Goal: Task Accomplishment & Management: Manage account settings

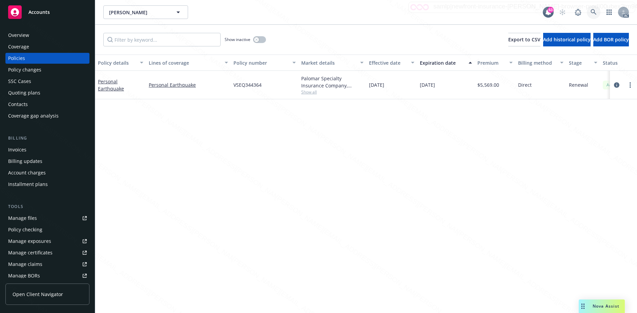
click at [593, 12] on icon at bounding box center [594, 12] width 6 height 6
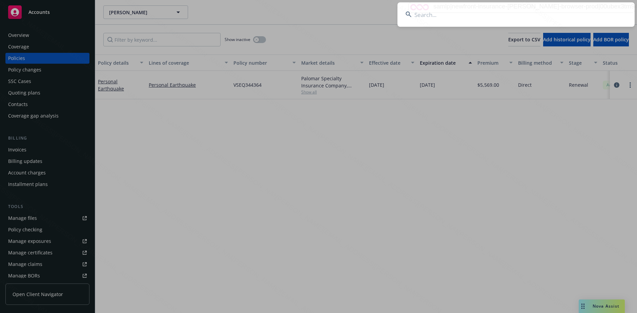
click at [590, 12] on input at bounding box center [515, 14] width 237 height 24
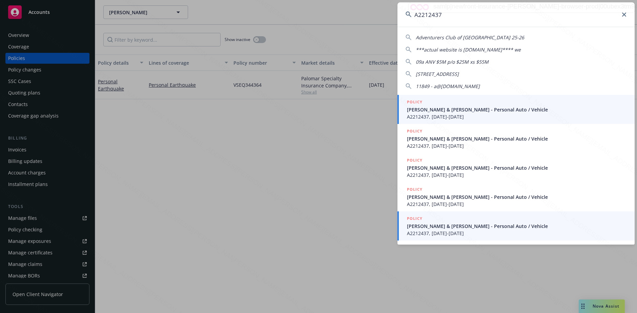
type input "A2212437"
click at [474, 229] on span "[PERSON_NAME] & [PERSON_NAME] - Personal Auto / Vehicle" at bounding box center [517, 226] width 220 height 7
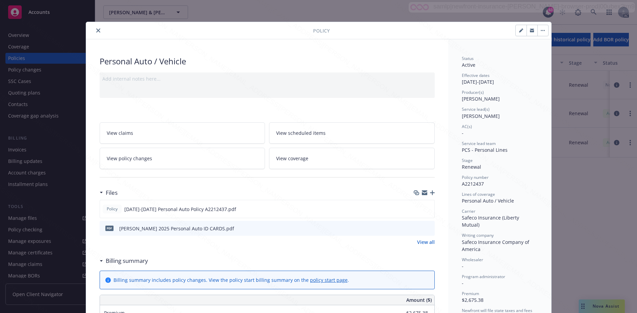
click at [103, 263] on div "Billing summary" at bounding box center [125, 260] width 45 height 9
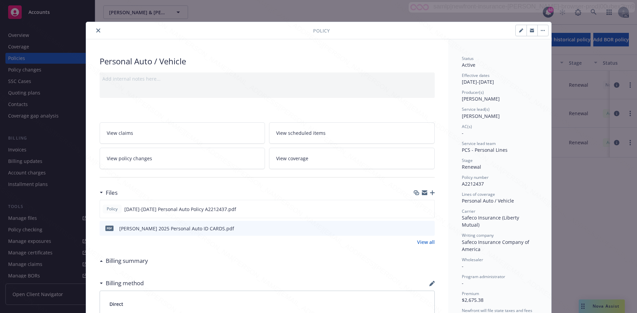
click at [94, 27] on button "close" at bounding box center [98, 30] width 8 height 8
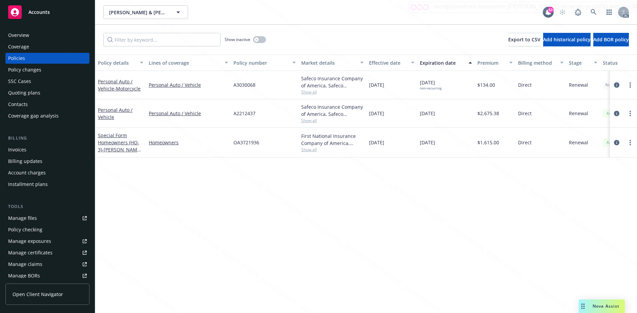
click at [35, 35] on div "Overview" at bounding box center [47, 35] width 79 height 11
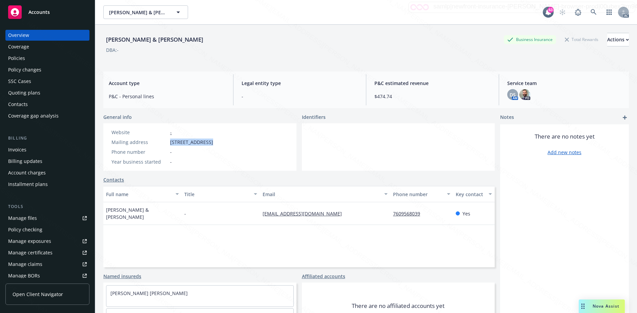
drag, startPoint x: 170, startPoint y: 142, endPoint x: 207, endPoint y: 141, distance: 37.3
click at [207, 141] on span "[STREET_ADDRESS]" at bounding box center [191, 142] width 43 height 7
copy span "[STREET_ADDRESS]"
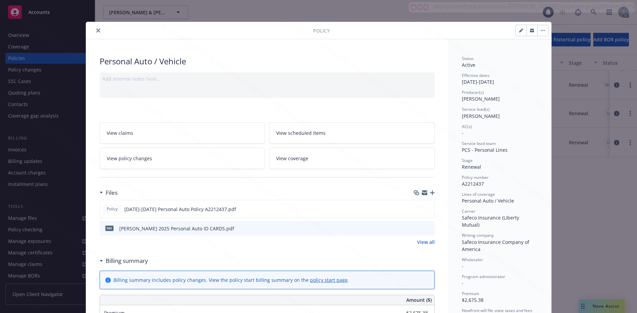
scroll to position [20, 0]
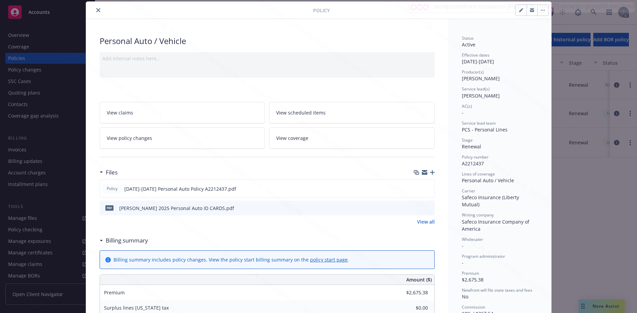
click at [100, 241] on icon at bounding box center [101, 241] width 3 height 2
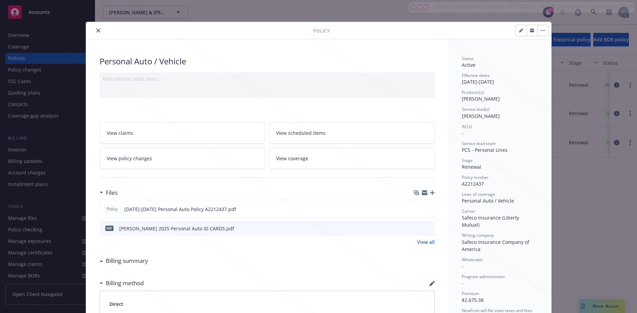
scroll to position [34, 0]
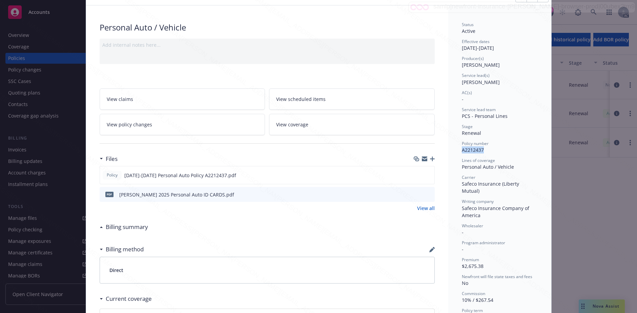
drag, startPoint x: 462, startPoint y: 150, endPoint x: 481, endPoint y: 150, distance: 19.7
click at [481, 150] on div "Status Active Effective dates [DATE] - [DATE] Producer(s) [PERSON_NAME] Service…" at bounding box center [499, 219] width 103 height 428
copy span "A2212437"
click at [414, 174] on icon "download file" at bounding box center [416, 174] width 4 height 4
drag, startPoint x: 458, startPoint y: 168, endPoint x: 513, endPoint y: 165, distance: 55.6
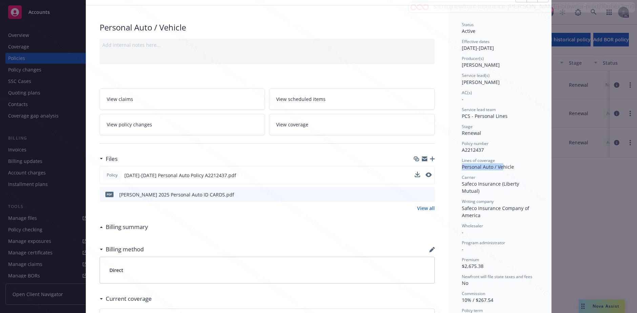
click at [513, 165] on div "Status Active Effective dates [DATE] - [DATE] Producer(s) [PERSON_NAME] Service…" at bounding box center [499, 219] width 103 height 428
copy div "Personal Auto / Vehicle"
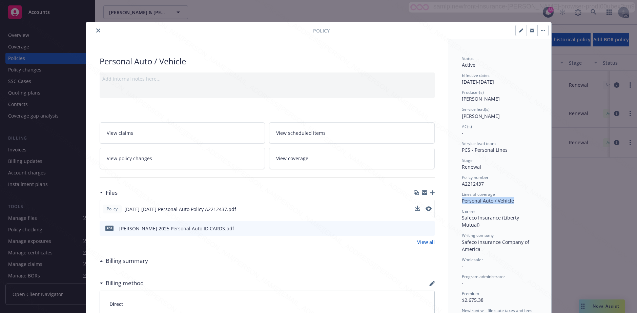
click at [541, 31] on button "button" at bounding box center [542, 30] width 11 height 11
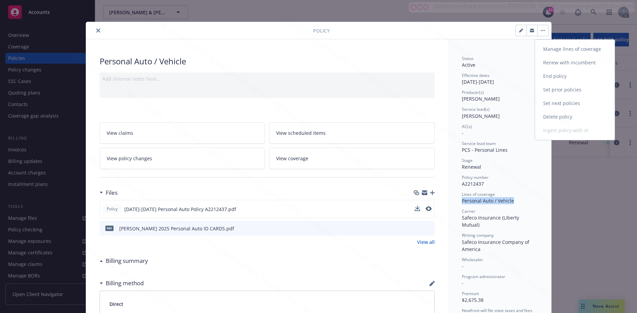
click at [545, 76] on link "End policy" at bounding box center [575, 76] width 80 height 14
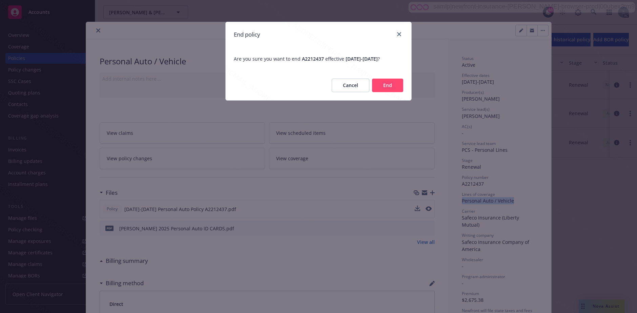
click at [386, 83] on button "End" at bounding box center [387, 86] width 31 height 14
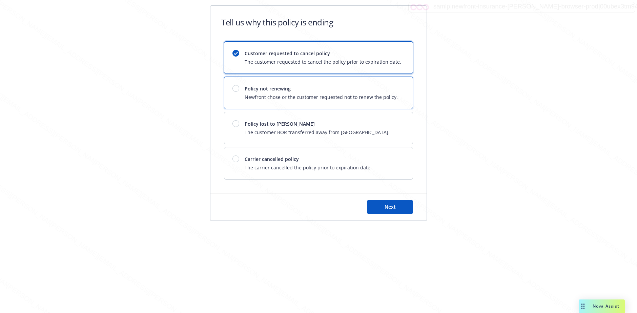
click at [385, 82] on div "Policy not renewing Newfront chose or the customer requested not to renew the p…" at bounding box center [318, 93] width 188 height 32
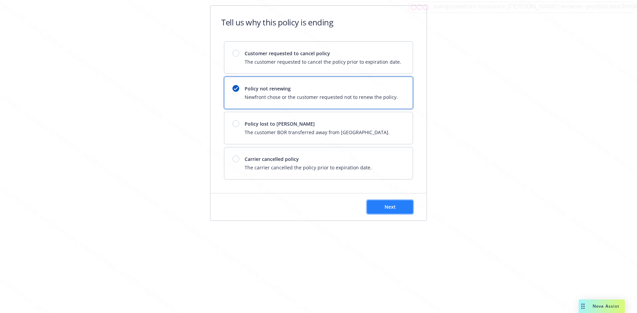
click at [374, 204] on button "Next" at bounding box center [390, 207] width 46 height 14
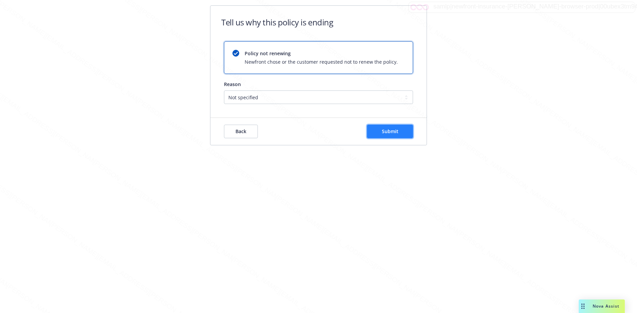
click at [385, 135] on button "Submit" at bounding box center [390, 132] width 46 height 14
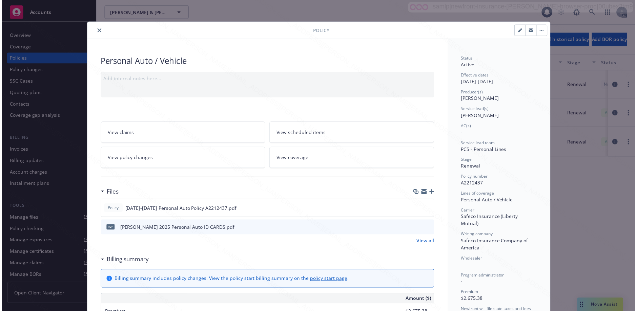
scroll to position [20, 0]
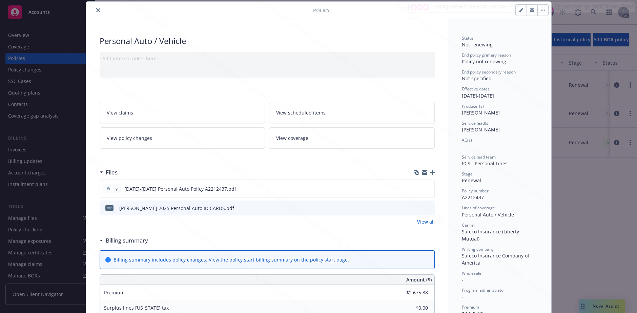
click at [96, 9] on icon "close" at bounding box center [98, 10] width 4 height 4
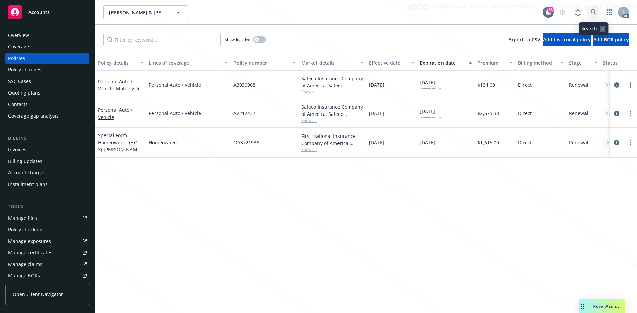
click at [593, 7] on link at bounding box center [594, 12] width 14 height 14
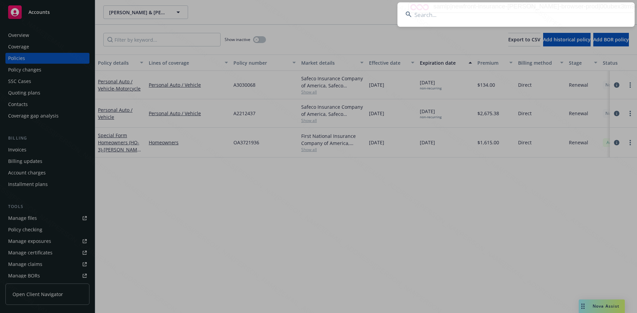
click at [509, 18] on input at bounding box center [515, 14] width 237 height 24
type input "OA4465286"
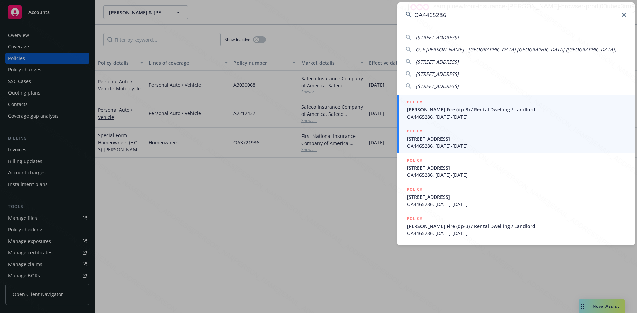
click at [453, 147] on span "OA4465286, [DATE]-[DATE]" at bounding box center [517, 145] width 220 height 7
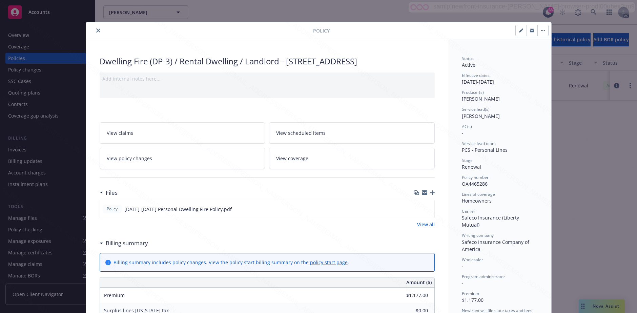
click at [100, 248] on div "Billing summary" at bounding box center [124, 243] width 48 height 9
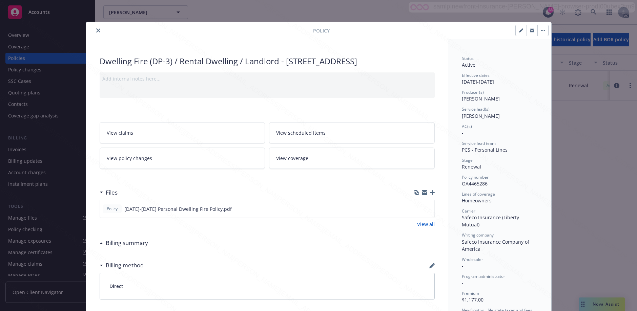
click at [97, 33] on button "close" at bounding box center [98, 30] width 8 height 8
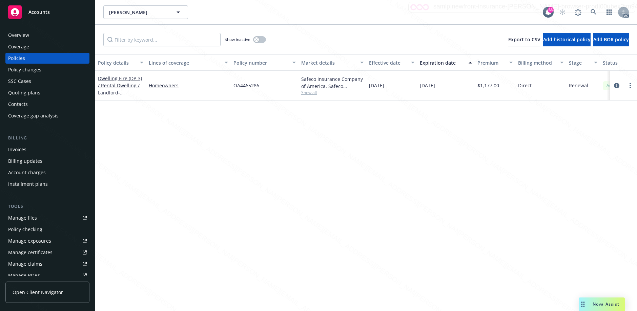
click at [24, 34] on div "Overview" at bounding box center [18, 35] width 21 height 11
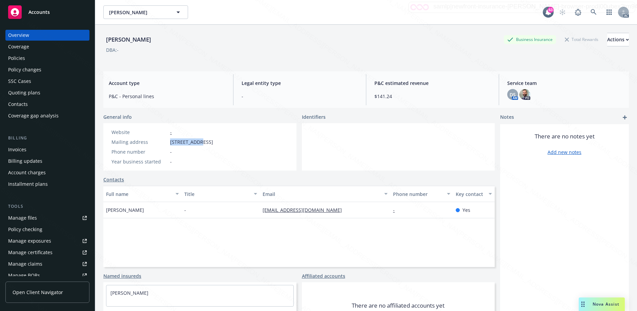
drag, startPoint x: 171, startPoint y: 142, endPoint x: 199, endPoint y: 142, distance: 27.8
click at [199, 142] on span "[STREET_ADDRESS]" at bounding box center [191, 142] width 43 height 7
copy span "[STREET_ADDRESS]"
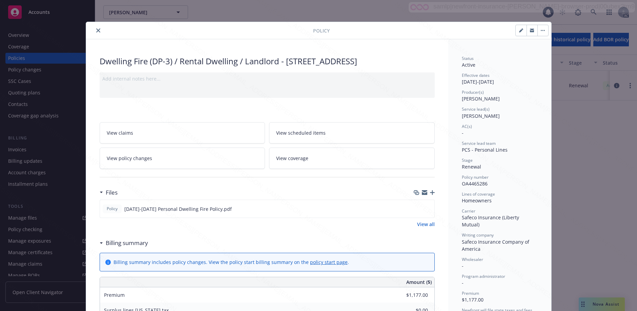
scroll to position [20, 0]
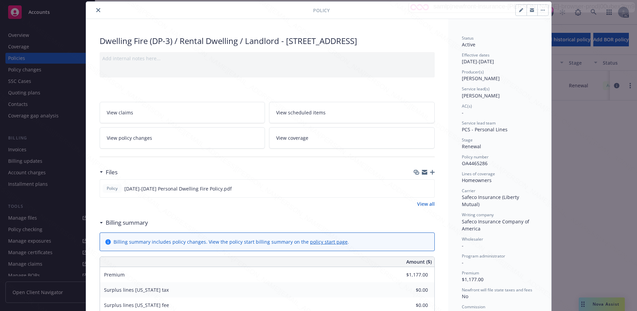
click at [100, 224] on icon at bounding box center [101, 223] width 3 height 2
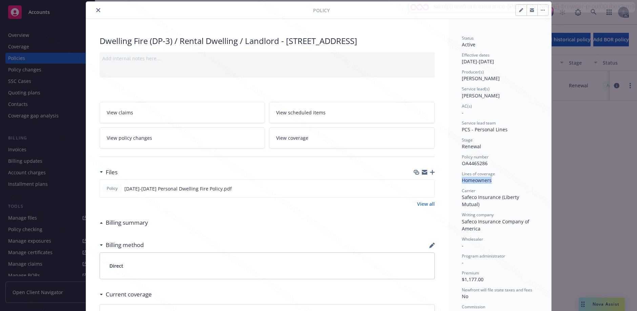
drag, startPoint x: 457, startPoint y: 181, endPoint x: 490, endPoint y: 181, distance: 32.5
click at [490, 181] on div "Status Active Effective dates [DATE] - [DATE] Producer(s) [PERSON_NAME] Service…" at bounding box center [499, 224] width 103 height 410
drag, startPoint x: 459, startPoint y: 164, endPoint x: 488, endPoint y: 166, distance: 29.6
click at [488, 166] on div "Status Active Effective dates [DATE] - [DATE] Producer(s) [PERSON_NAME] Service…" at bounding box center [499, 224] width 103 height 410
copy span "OA4465286"
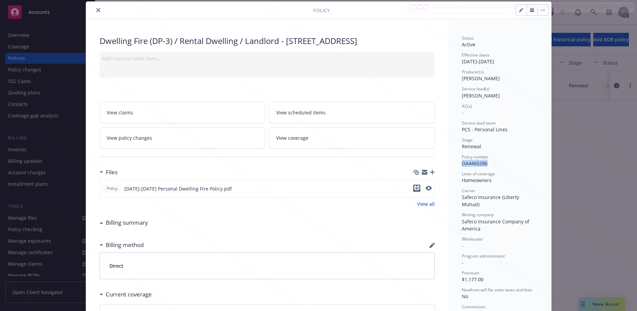
click at [414, 191] on icon "download file" at bounding box center [416, 188] width 5 height 5
drag, startPoint x: 456, startPoint y: 181, endPoint x: 488, endPoint y: 179, distance: 32.3
click at [488, 179] on div "Status Active Effective dates [DATE] - [DATE] Producer(s) [PERSON_NAME] Service…" at bounding box center [499, 224] width 103 height 410
copy div "Homeowners"
click at [543, 12] on button "button" at bounding box center [542, 10] width 11 height 11
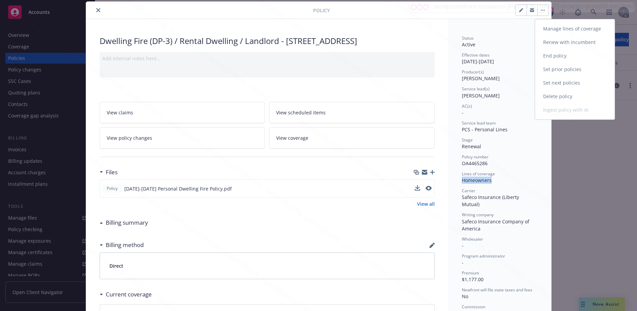
click at [545, 55] on link "End policy" at bounding box center [575, 56] width 80 height 14
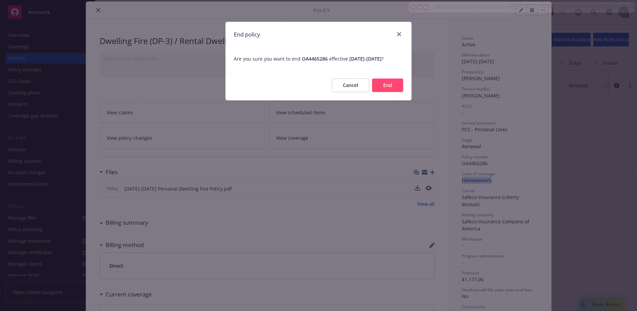
click at [390, 92] on button "End" at bounding box center [387, 86] width 31 height 14
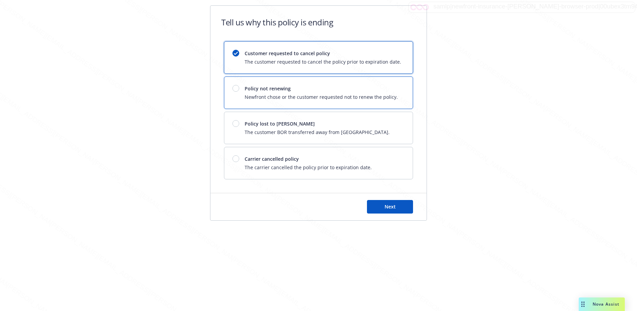
click at [334, 101] on div "Policy not renewing Newfront chose or the customer requested not to renew the p…" at bounding box center [318, 93] width 188 height 32
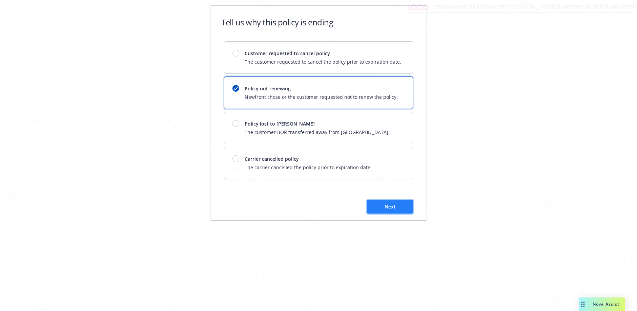
click at [373, 211] on button "Next" at bounding box center [390, 207] width 46 height 14
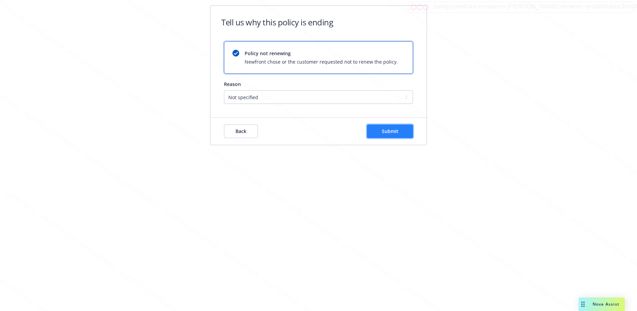
click at [370, 127] on button "Submit" at bounding box center [390, 132] width 46 height 14
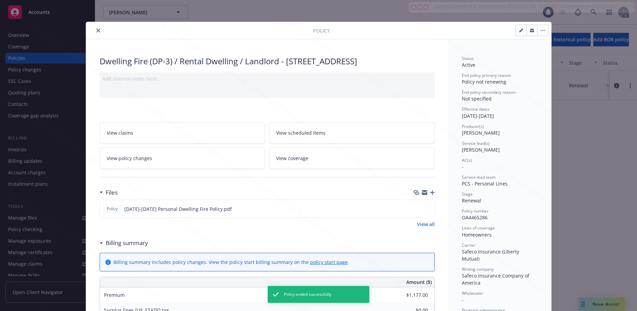
scroll to position [20, 0]
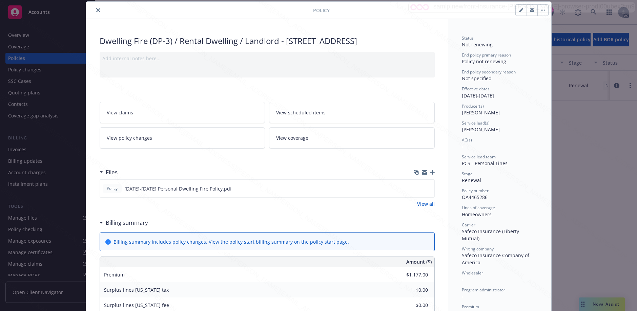
click at [98, 10] on button "close" at bounding box center [98, 10] width 8 height 8
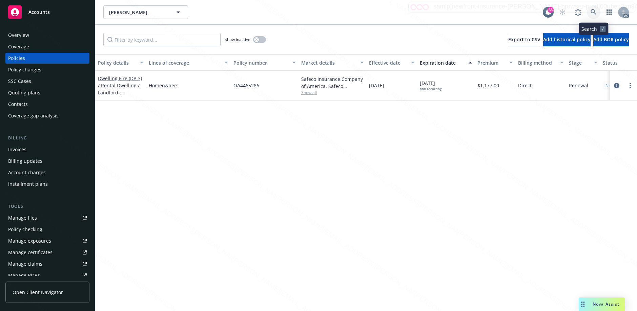
click at [593, 11] on icon at bounding box center [594, 12] width 6 height 6
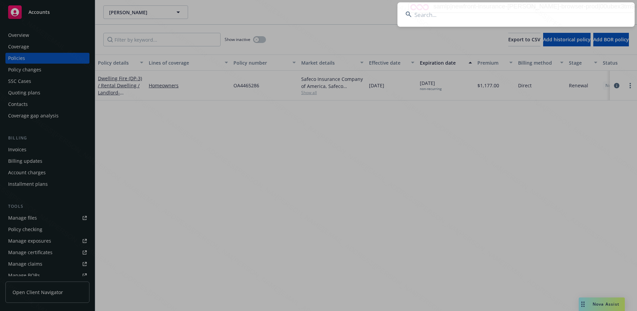
click at [472, 18] on input at bounding box center [515, 14] width 237 height 24
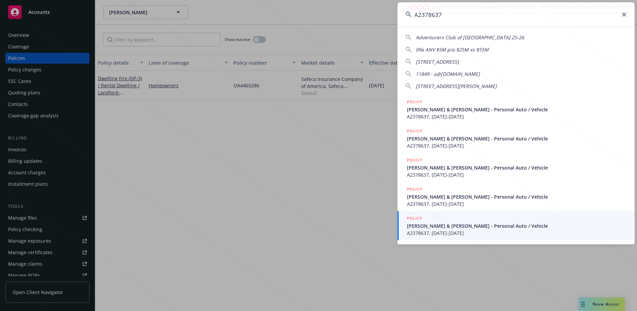
click at [445, 14] on input "A2378637" at bounding box center [515, 14] width 237 height 24
type input "99665b6e-15fa-4697-8a07-95568576e20f"
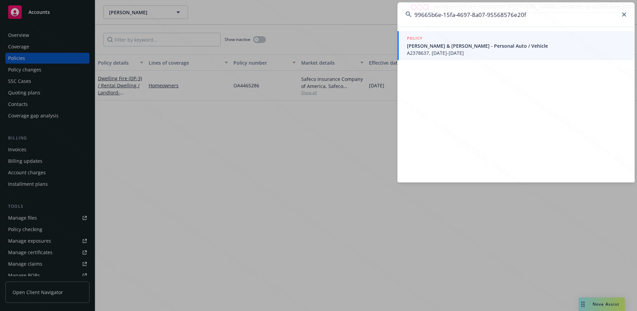
click at [429, 49] on span "[PERSON_NAME] & [PERSON_NAME] - Personal Auto / Vehicle" at bounding box center [517, 45] width 220 height 7
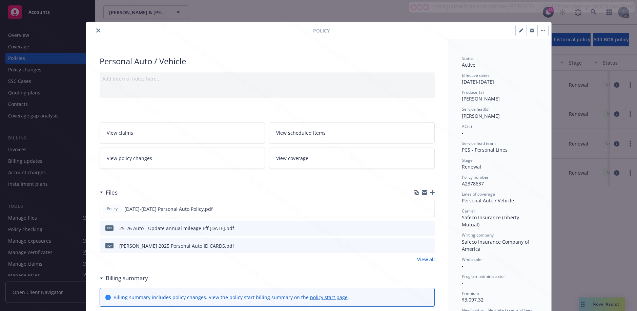
click at [173, 165] on link "View policy changes" at bounding box center [183, 158] width 166 height 21
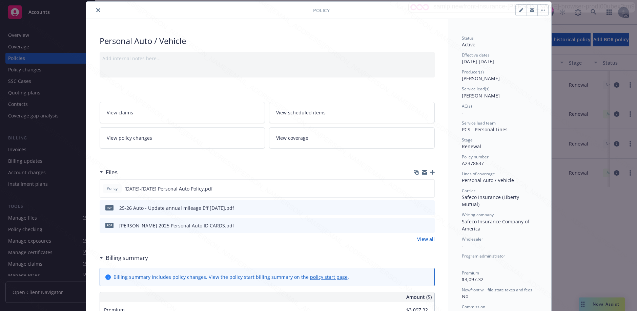
click at [100, 259] on icon at bounding box center [101, 258] width 3 height 2
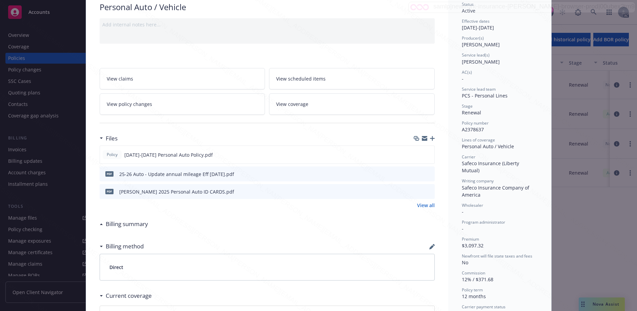
scroll to position [0, 0]
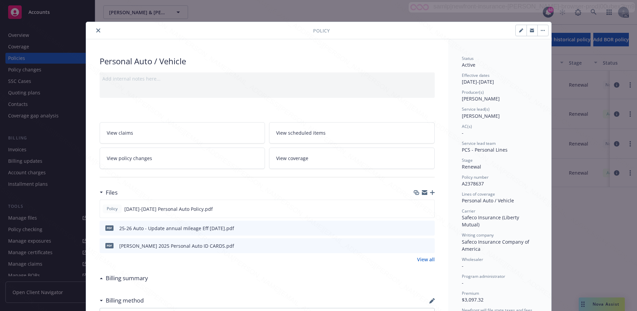
click at [96, 31] on icon "close" at bounding box center [98, 30] width 4 height 4
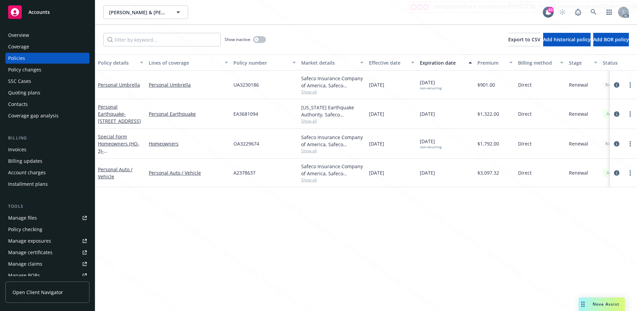
click at [35, 35] on div "Overview" at bounding box center [47, 35] width 79 height 11
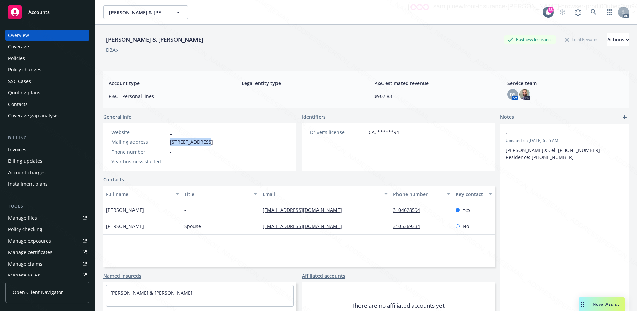
drag, startPoint x: 170, startPoint y: 142, endPoint x: 207, endPoint y: 140, distance: 36.7
click at [207, 140] on span "[STREET_ADDRESS]" at bounding box center [191, 142] width 43 height 7
copy span "[STREET_ADDRESS]"
click at [260, 211] on div "[EMAIL_ADDRESS][DOMAIN_NAME]" at bounding box center [325, 210] width 130 height 16
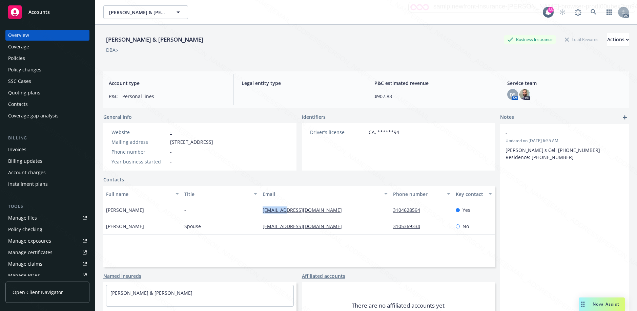
click at [260, 211] on div "[EMAIL_ADDRESS][DOMAIN_NAME]" at bounding box center [325, 210] width 130 height 16
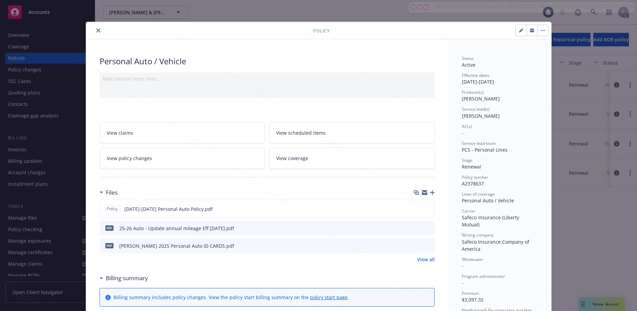
scroll to position [20, 0]
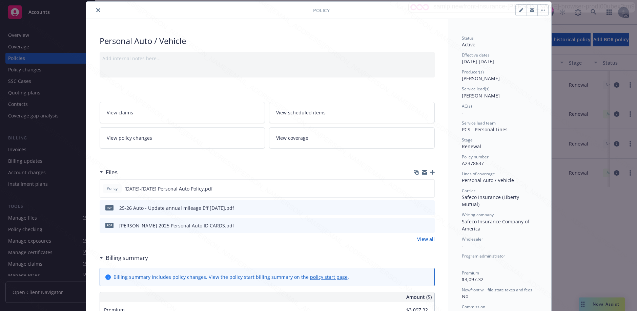
click at [100, 259] on icon at bounding box center [101, 257] width 3 height 1
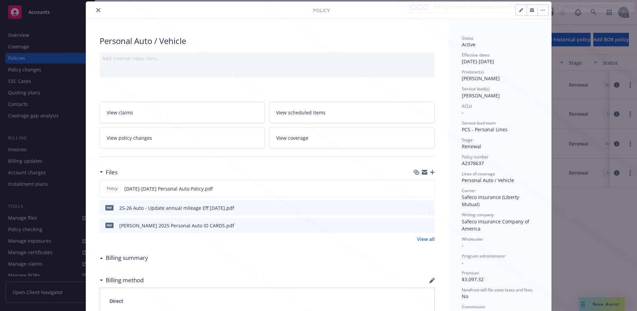
click at [459, 164] on div "Status Active Effective dates [DATE] - [DATE] Producer(s) [PERSON_NAME] Service…" at bounding box center [499, 242] width 103 height 446
drag, startPoint x: 459, startPoint y: 164, endPoint x: 485, endPoint y: 163, distance: 26.1
click at [485, 163] on div "Status Active Effective dates [DATE] - [DATE] Producer(s) [PERSON_NAME] Service…" at bounding box center [499, 242] width 103 height 446
copy span "A2378637"
click at [165, 144] on link "View policy changes" at bounding box center [183, 137] width 166 height 21
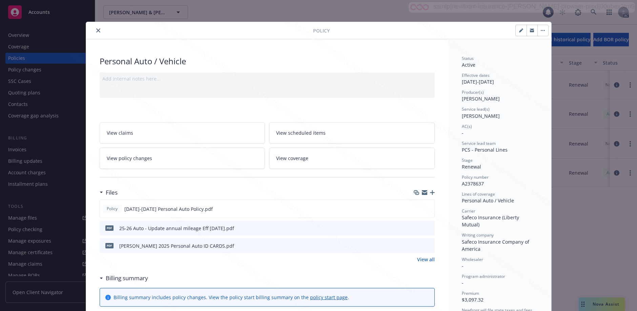
scroll to position [20, 0]
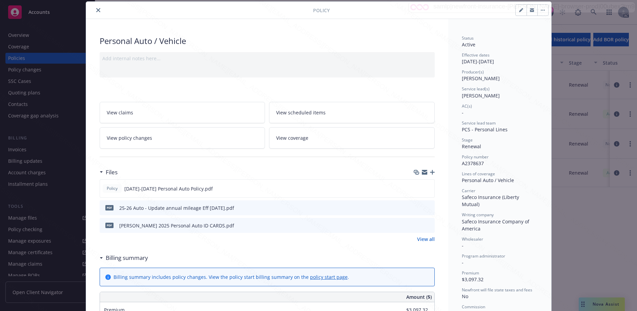
click at [100, 259] on icon at bounding box center [101, 258] width 3 height 2
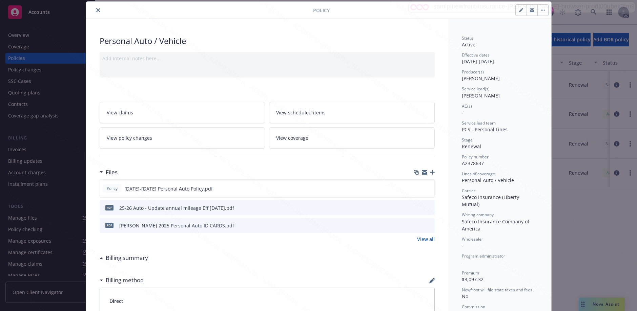
click at [222, 134] on link "View policy changes" at bounding box center [183, 137] width 166 height 21
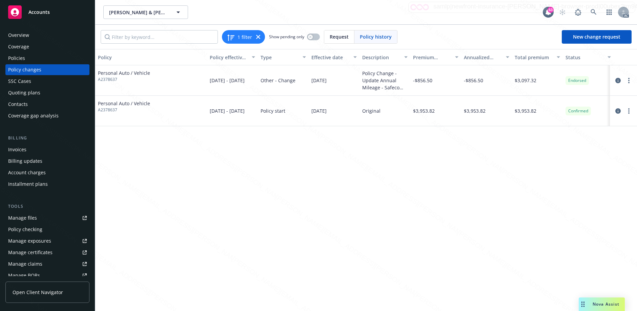
drag, startPoint x: 310, startPoint y: 80, endPoint x: 336, endPoint y: 82, distance: 26.1
click at [336, 82] on div "[DATE]" at bounding box center [334, 80] width 51 height 30
copy span "[DATE]"
drag, startPoint x: 361, startPoint y: 80, endPoint x: 398, endPoint y: 90, distance: 38.9
click at [398, 90] on div "Policy Change - Update Annual Mileage - Safeco Auto A2378637" at bounding box center [384, 80] width 51 height 30
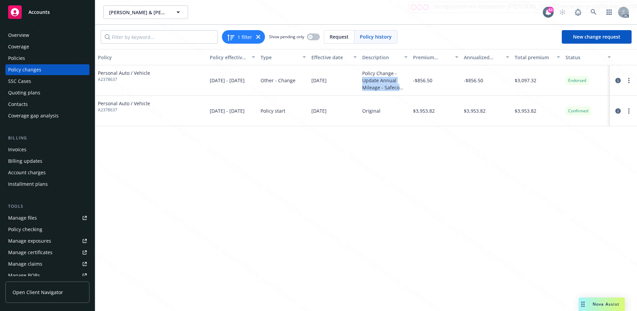
copy div "Update Annual Mileage - Safeco"
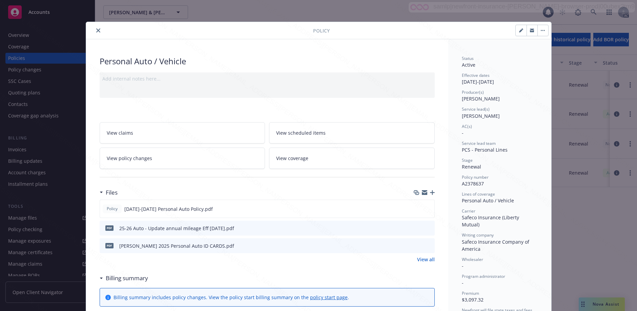
scroll to position [20, 0]
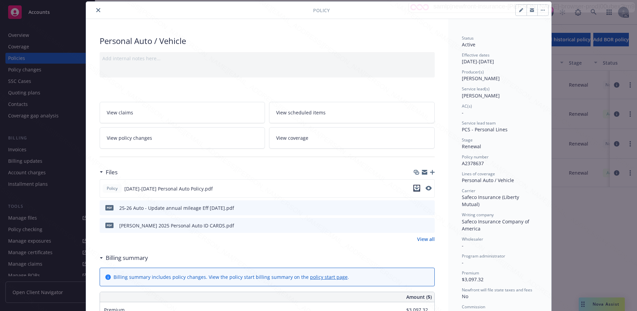
click at [416, 187] on icon "download file" at bounding box center [416, 188] width 5 height 5
click at [414, 207] on icon "download file" at bounding box center [416, 207] width 5 height 5
drag, startPoint x: 464, startPoint y: 180, endPoint x: 512, endPoint y: 180, distance: 47.8
click at [230, 143] on link "View policy changes" at bounding box center [183, 137] width 166 height 21
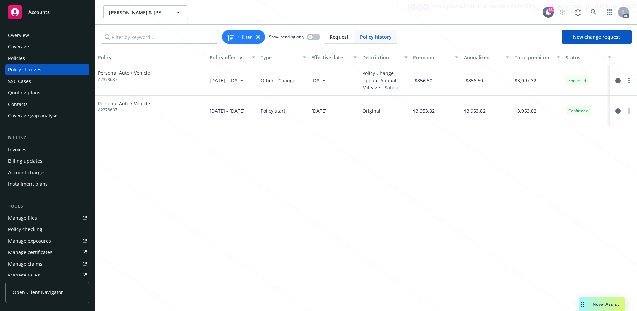
drag, startPoint x: 311, startPoint y: 79, endPoint x: 338, endPoint y: 83, distance: 27.7
click at [338, 83] on div "[DATE]" at bounding box center [334, 80] width 51 height 30
drag, startPoint x: 360, startPoint y: 80, endPoint x: 398, endPoint y: 91, distance: 40.4
click at [398, 91] on div "Policy Change - Update Annual Mileage - Safeco Auto A2378637" at bounding box center [384, 80] width 51 height 30
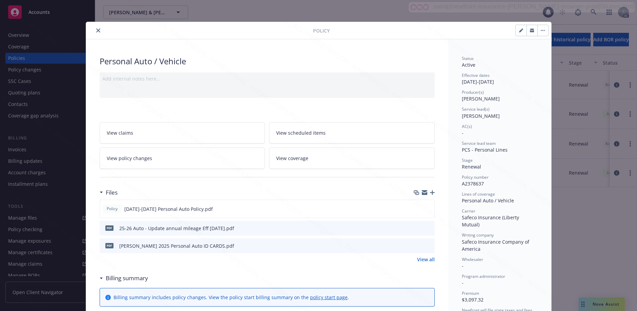
scroll to position [20, 0]
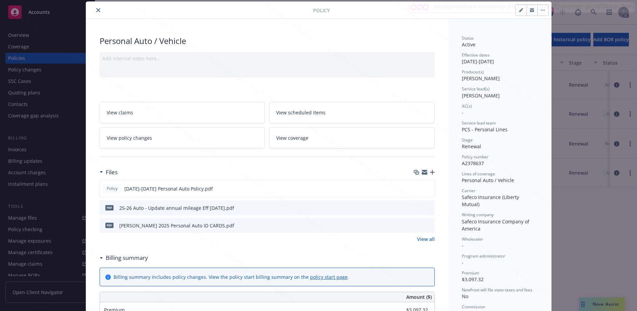
click at [540, 13] on button "button" at bounding box center [542, 10] width 11 height 11
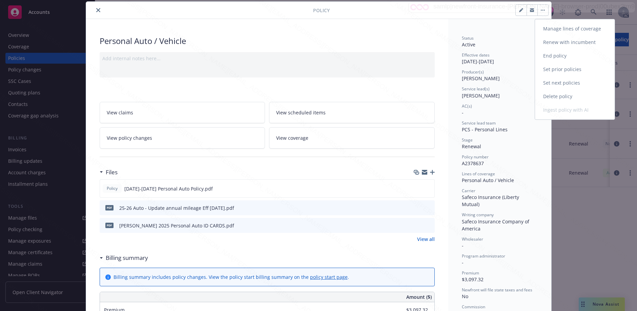
click at [545, 56] on link "End policy" at bounding box center [575, 56] width 80 height 14
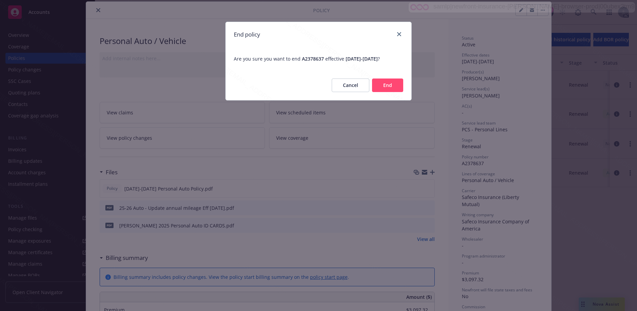
click at [378, 86] on button "End" at bounding box center [387, 86] width 31 height 14
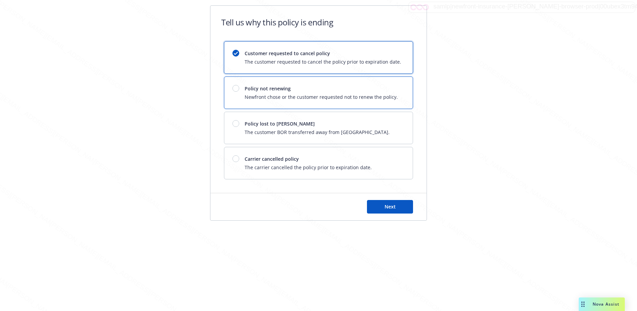
click at [331, 94] on div "Policy not renewing Newfront chose or the customer requested not to renew the p…" at bounding box center [321, 93] width 153 height 16
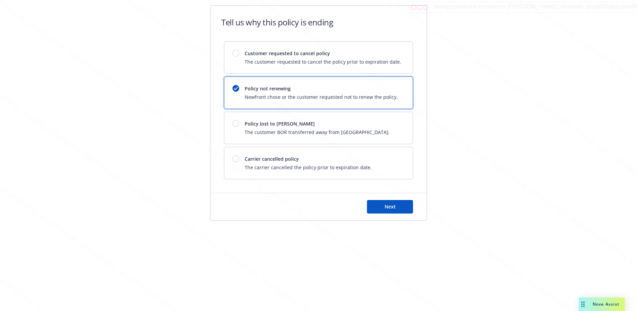
click at [377, 200] on div "Next" at bounding box center [318, 206] width 216 height 27
click at [378, 207] on button "Next" at bounding box center [390, 207] width 46 height 14
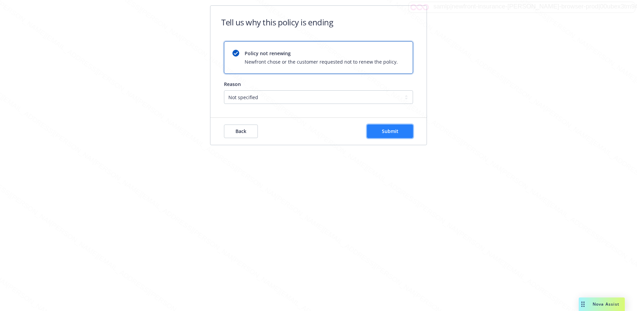
click at [381, 133] on button "Submit" at bounding box center [390, 132] width 46 height 14
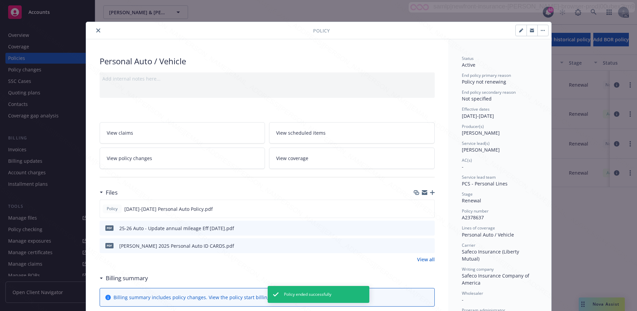
scroll to position [20, 0]
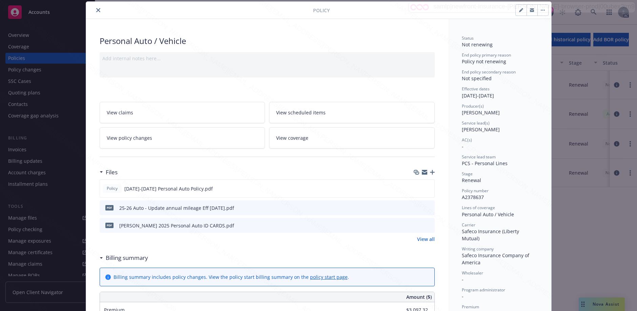
click at [98, 11] on button "close" at bounding box center [98, 10] width 8 height 8
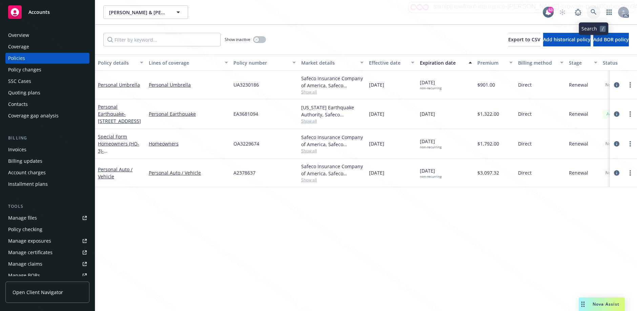
click at [592, 11] on icon at bounding box center [594, 12] width 6 height 6
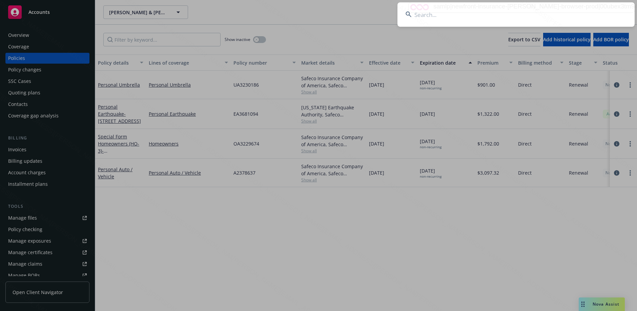
click at [514, 15] on input at bounding box center [515, 14] width 237 height 24
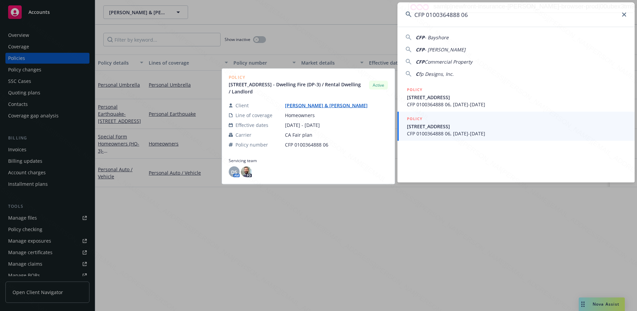
type input "CFP 0100364888 06"
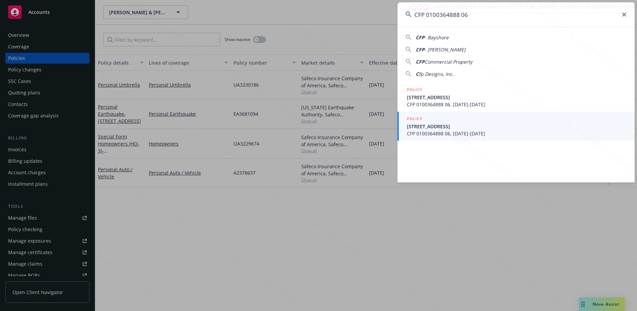
click at [471, 125] on span "[STREET_ADDRESS]" at bounding box center [517, 126] width 220 height 7
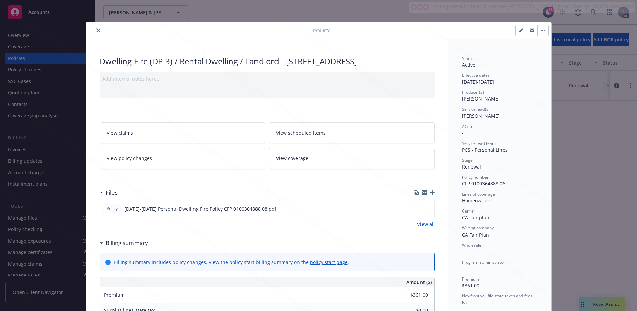
click at [100, 248] on div "Billing summary" at bounding box center [124, 243] width 48 height 9
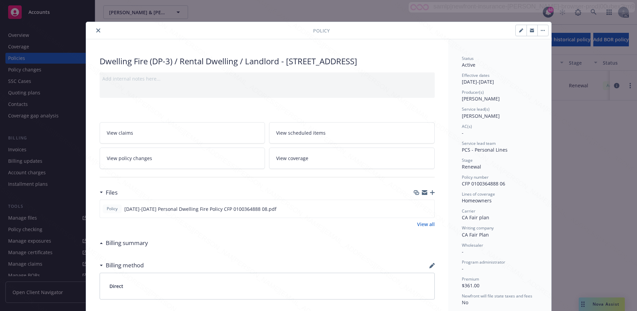
click at [96, 30] on icon "close" at bounding box center [98, 30] width 4 height 4
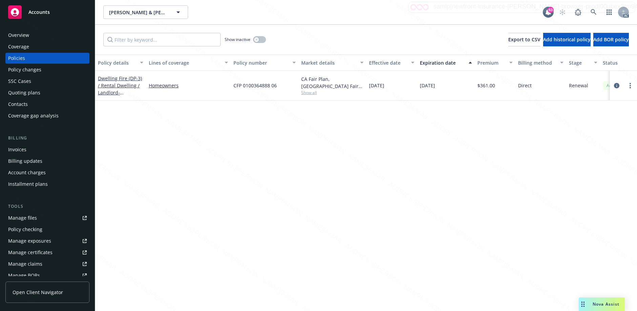
click at [34, 36] on div "Overview" at bounding box center [47, 35] width 79 height 11
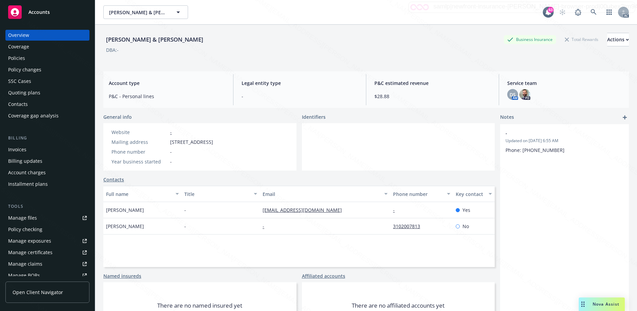
drag, startPoint x: 169, startPoint y: 142, endPoint x: 215, endPoint y: 143, distance: 46.1
click at [215, 143] on div "Mailing address [STREET_ADDRESS]" at bounding box center [162, 142] width 107 height 7
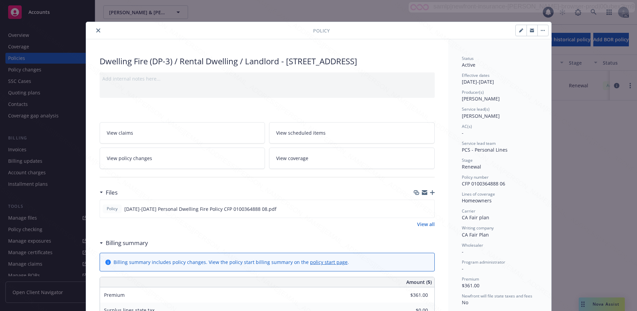
scroll to position [20, 0]
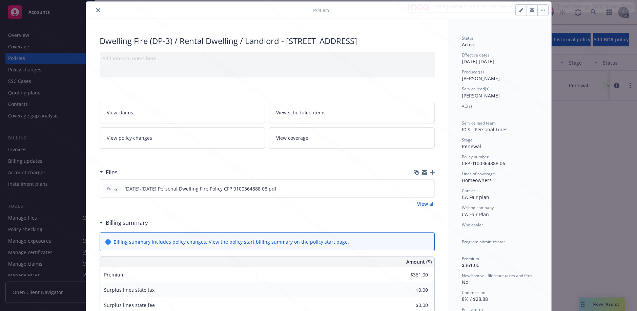
click at [100, 227] on div "Billing summary" at bounding box center [124, 223] width 48 height 9
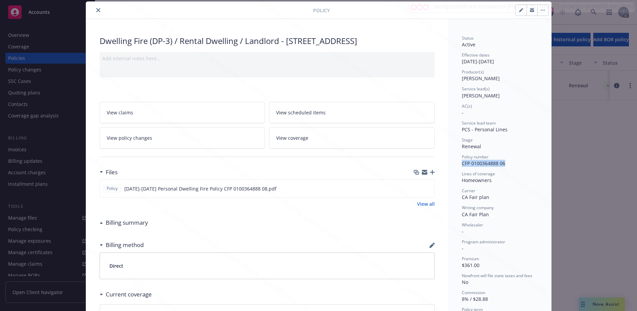
drag, startPoint x: 457, startPoint y: 166, endPoint x: 511, endPoint y: 166, distance: 53.9
click at [511, 166] on div "Status Active Effective dates [DATE] - [DATE] Producer(s) [PERSON_NAME] Service…" at bounding box center [499, 224] width 103 height 410
click at [414, 191] on icon "download file" at bounding box center [416, 188] width 5 height 5
click at [417, 208] on link "View all" at bounding box center [426, 204] width 18 height 7
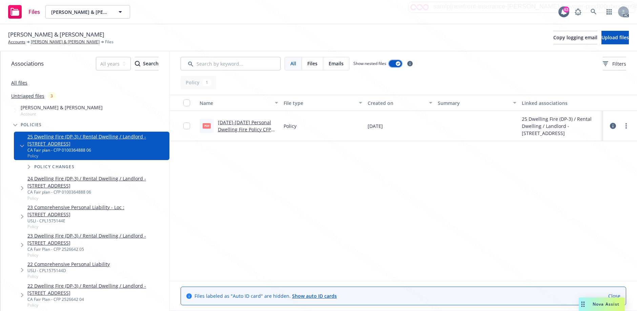
click at [395, 63] on button "button" at bounding box center [395, 63] width 13 height 7
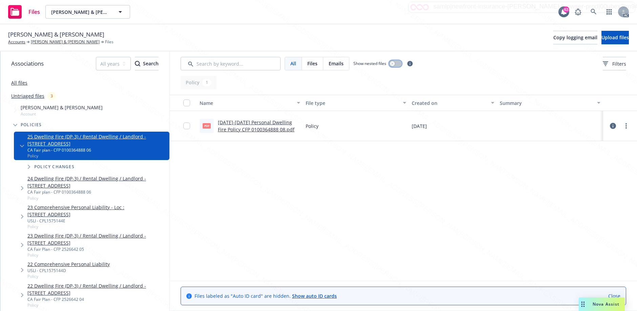
click at [395, 63] on button "button" at bounding box center [395, 63] width 13 height 7
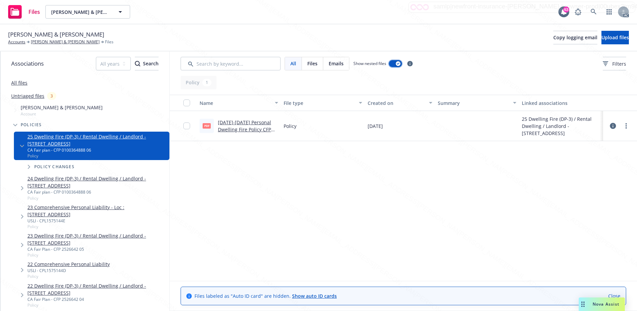
click at [394, 63] on button "button" at bounding box center [395, 63] width 13 height 7
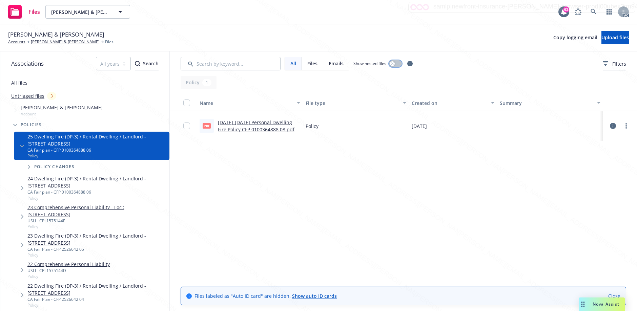
click at [394, 63] on div "button" at bounding box center [392, 63] width 5 height 5
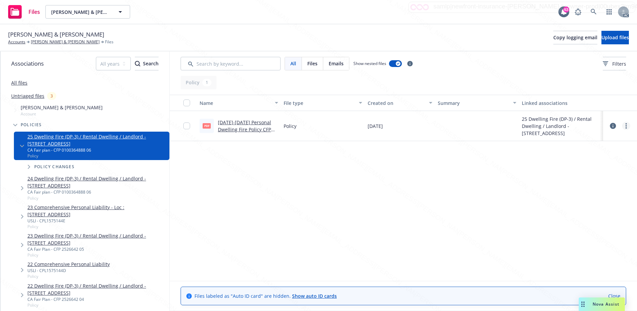
click at [628, 126] on link "more" at bounding box center [626, 126] width 8 height 8
click at [574, 150] on link "Download" at bounding box center [595, 154] width 67 height 14
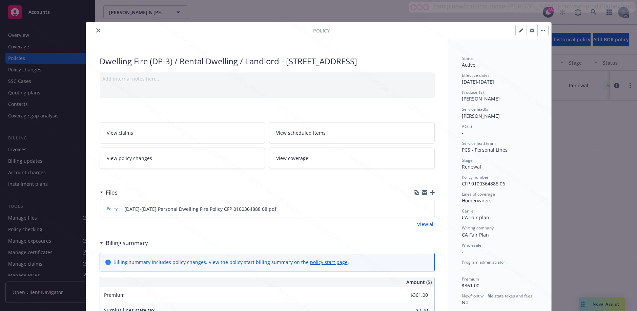
click at [100, 244] on icon at bounding box center [101, 243] width 3 height 1
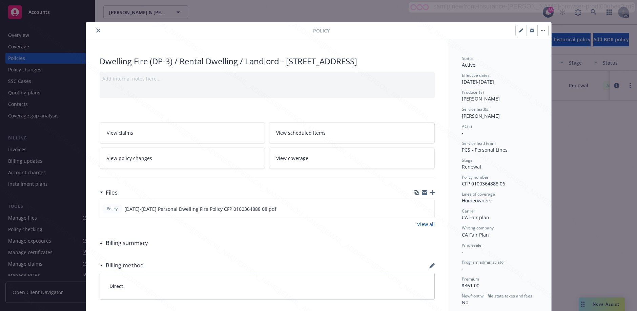
click at [153, 169] on link "View policy changes" at bounding box center [183, 158] width 166 height 21
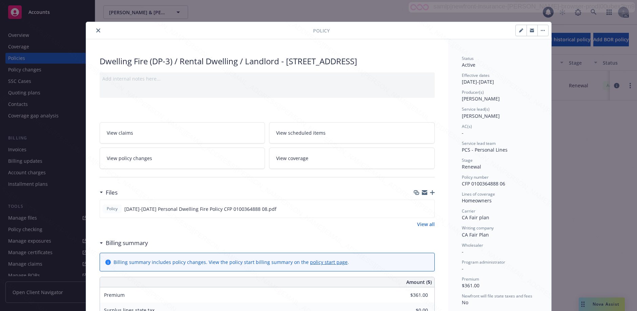
scroll to position [20, 0]
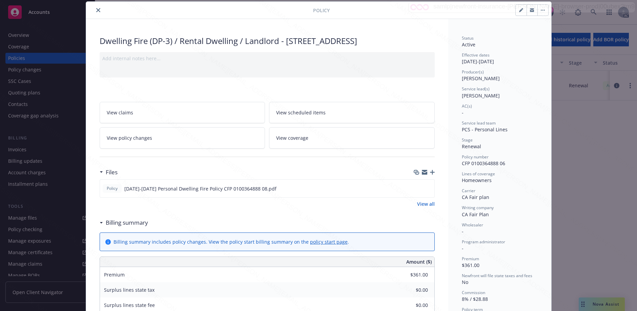
click at [180, 123] on link "View claims" at bounding box center [183, 112] width 166 height 21
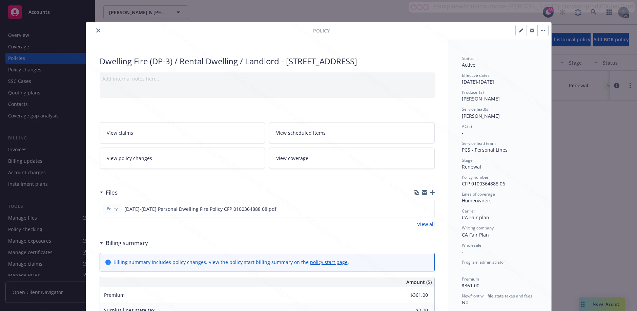
click at [96, 28] on button "close" at bounding box center [98, 30] width 8 height 8
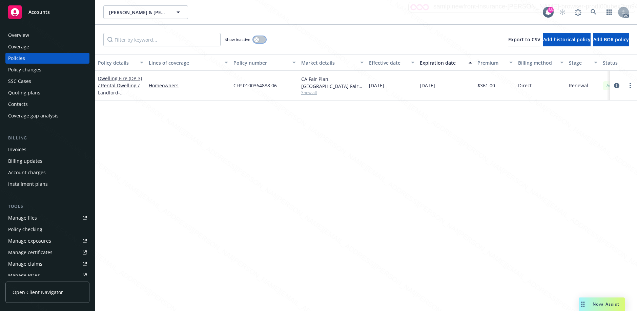
click at [257, 39] on icon "button" at bounding box center [256, 39] width 3 height 3
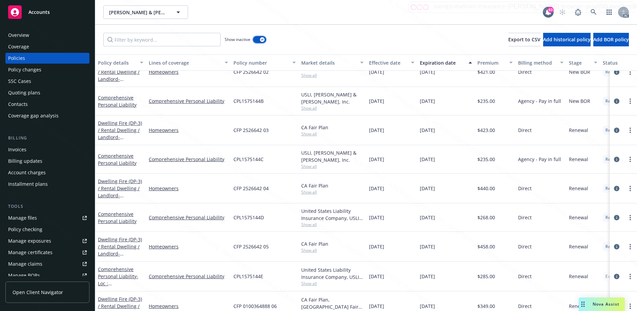
scroll to position [110, 0]
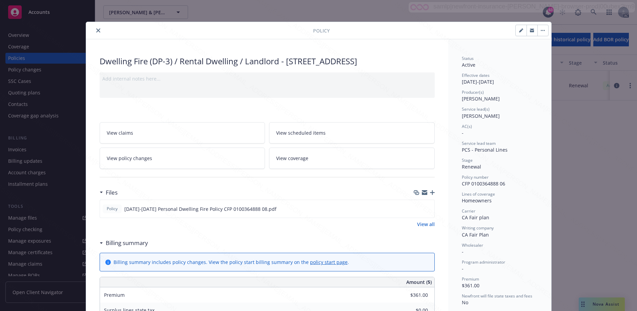
scroll to position [20, 0]
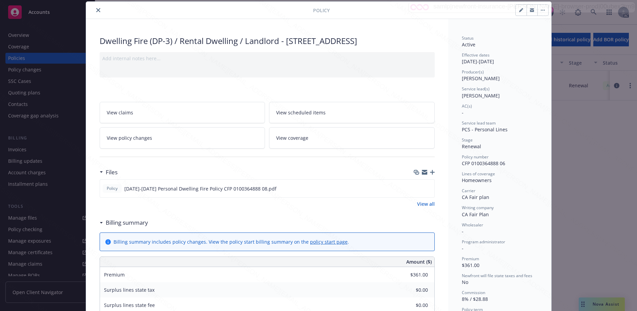
click at [100, 227] on div "Billing summary" at bounding box center [124, 223] width 48 height 9
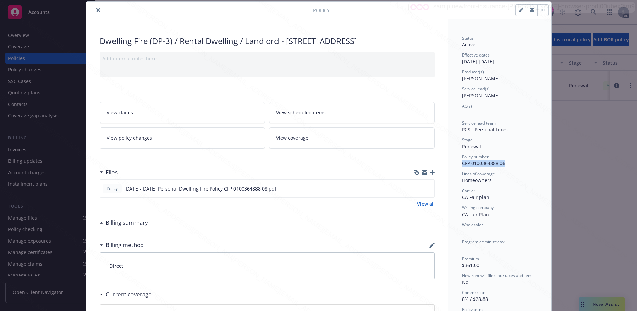
drag, startPoint x: 459, startPoint y: 164, endPoint x: 506, endPoint y: 165, distance: 46.8
click at [506, 165] on div "Status Active Effective dates [DATE] - [DATE] Producer(s) [PERSON_NAME] Service…" at bounding box center [499, 224] width 103 height 410
copy span "CFP 0100364888 06"
drag, startPoint x: 458, startPoint y: 181, endPoint x: 494, endPoint y: 181, distance: 36.6
click at [494, 181] on div "Status Active Effective dates [DATE] - [DATE] Producer(s) [PERSON_NAME] Service…" at bounding box center [499, 224] width 103 height 410
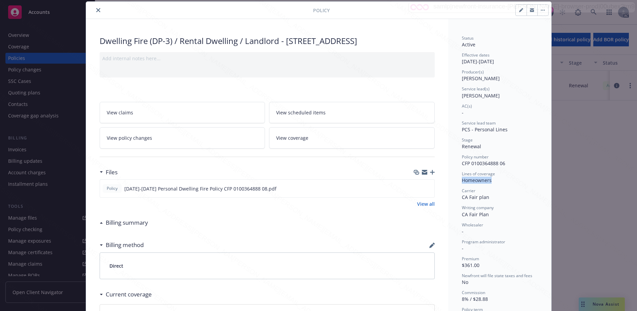
copy div "Homeowners"
click at [541, 11] on icon "button" at bounding box center [543, 9] width 4 height 1
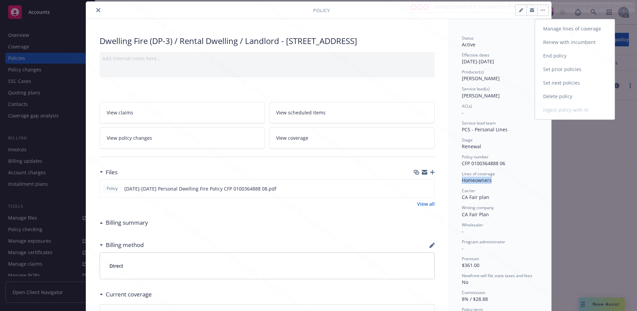
click at [541, 57] on link "End policy" at bounding box center [575, 56] width 80 height 14
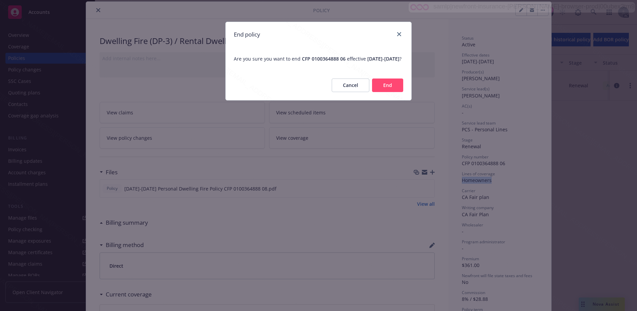
click at [392, 89] on button "End" at bounding box center [387, 86] width 31 height 14
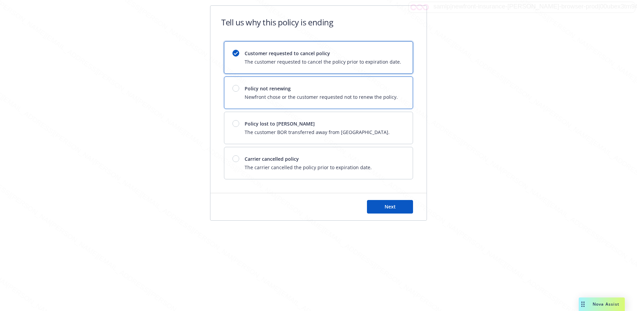
click at [325, 90] on span "Policy not renewing" at bounding box center [321, 88] width 153 height 7
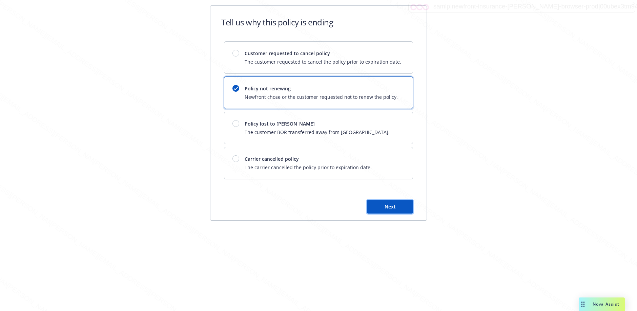
click at [373, 203] on button "Next" at bounding box center [390, 207] width 46 height 14
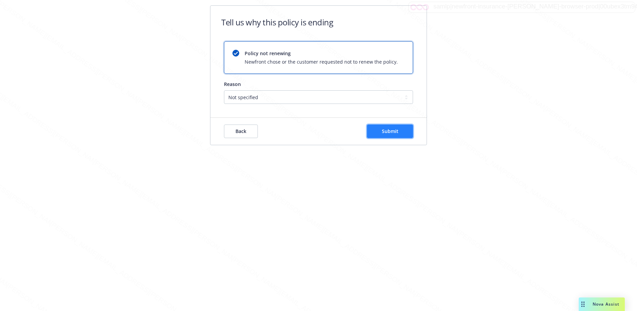
click at [373, 131] on button "Submit" at bounding box center [390, 132] width 46 height 14
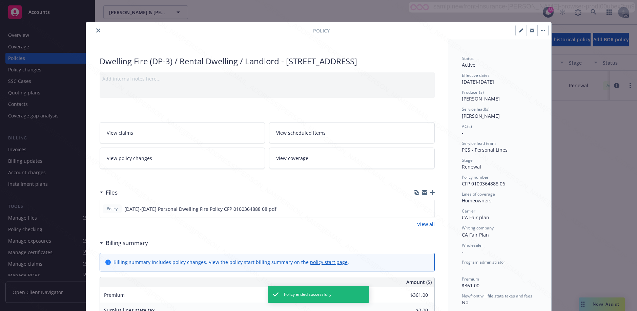
scroll to position [20, 0]
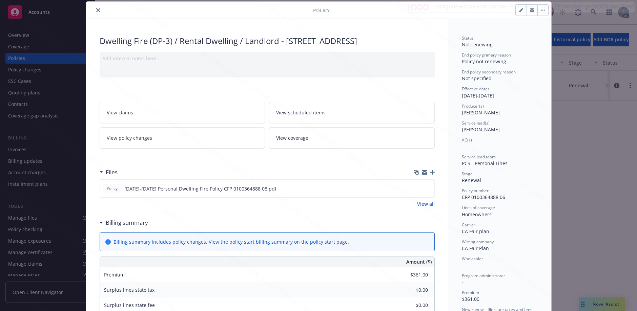
click at [96, 9] on icon "close" at bounding box center [98, 10] width 4 height 4
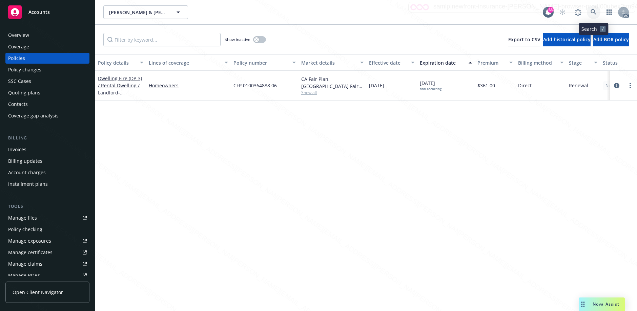
click at [592, 11] on icon at bounding box center [594, 12] width 6 height 6
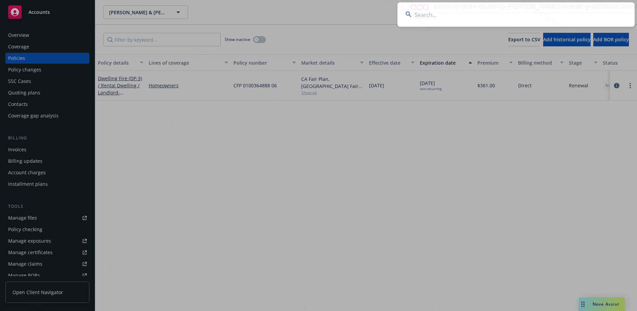
click at [466, 16] on input at bounding box center [515, 14] width 237 height 24
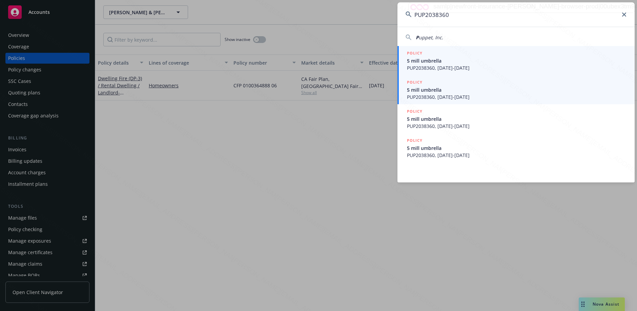
type input "PUP2038360"
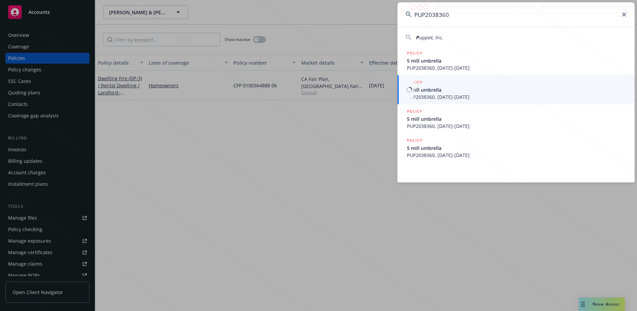
click at [435, 94] on span "PUP2038360, 05/18/2025-05/18/2026" at bounding box center [517, 97] width 220 height 7
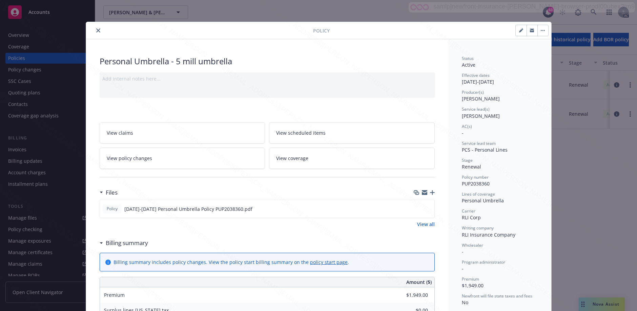
click at [100, 244] on icon at bounding box center [101, 244] width 3 height 2
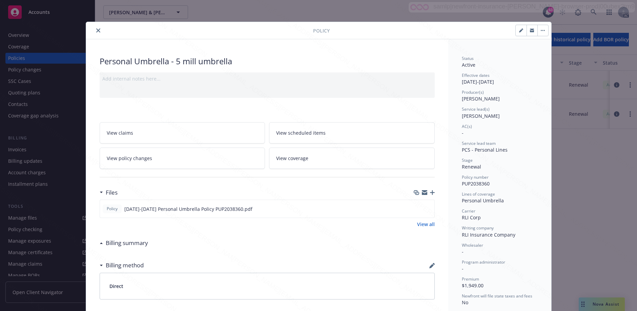
click at [91, 30] on div at bounding box center [201, 30] width 224 height 8
click at [96, 29] on icon "close" at bounding box center [98, 30] width 4 height 4
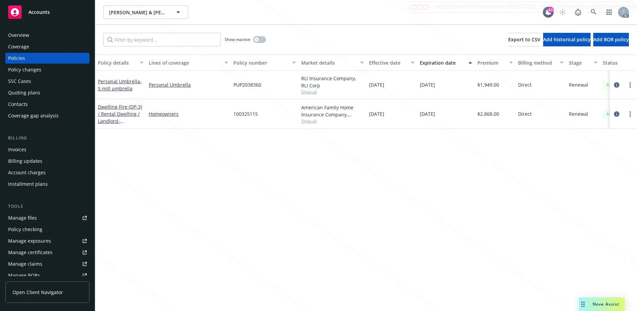
click at [47, 36] on div "Overview" at bounding box center [47, 35] width 79 height 11
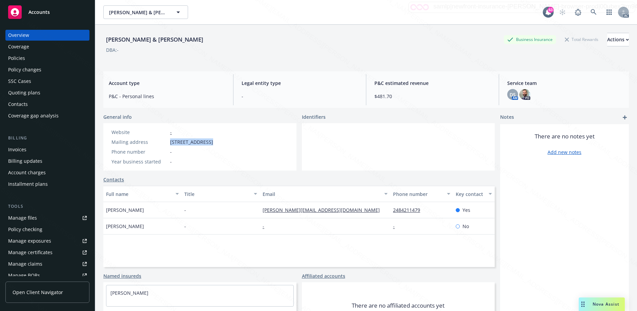
drag, startPoint x: 171, startPoint y: 144, endPoint x: 209, endPoint y: 139, distance: 38.5
click at [209, 139] on span "4282 Trumbull Dr, Huntington Beach, CA, 92649" at bounding box center [191, 142] width 43 height 7
copy span "4282 Trumbull Dr"
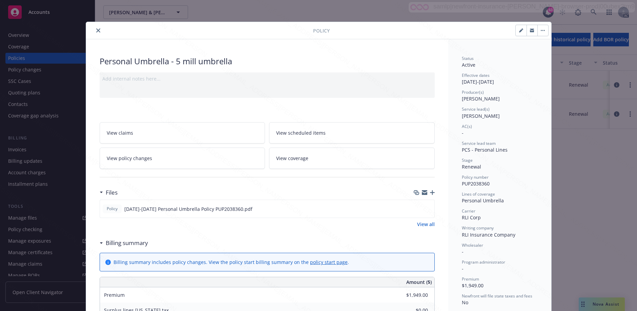
scroll to position [20, 0]
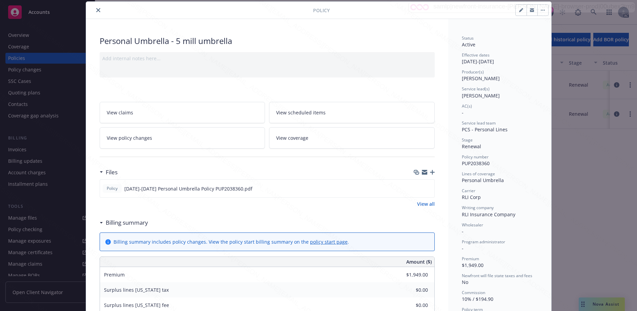
click at [100, 223] on icon at bounding box center [101, 222] width 3 height 1
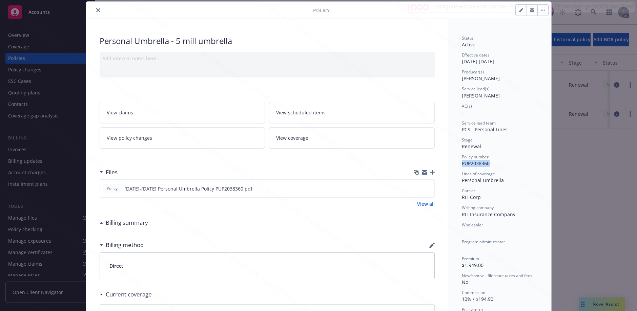
drag, startPoint x: 456, startPoint y: 165, endPoint x: 491, endPoint y: 166, distance: 34.6
click at [491, 166] on div "Status Active Effective dates 05/18/2025 - 05/18/2026 Producer(s) Kelsey Malone…" at bounding box center [499, 224] width 103 height 410
copy span "PUP2038360"
drag, startPoint x: 457, startPoint y: 180, endPoint x: 503, endPoint y: 183, distance: 45.5
click at [503, 183] on div "Status Active Effective dates 05/18/2025 - 05/18/2026 Producer(s) Kelsey Malone…" at bounding box center [499, 224] width 103 height 410
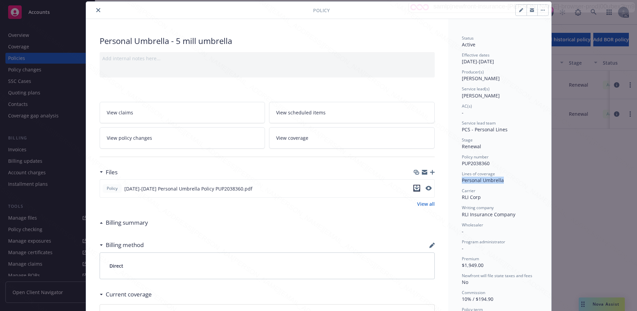
click at [414, 187] on icon "download file" at bounding box center [416, 188] width 5 height 5
click at [457, 182] on div "Status Active Effective dates 05/18/2025 - 05/18/2026 Producer(s) Kelsey Malone…" at bounding box center [499, 224] width 103 height 410
drag, startPoint x: 457, startPoint y: 182, endPoint x: 500, endPoint y: 180, distance: 43.8
click at [500, 180] on div "Status Active Effective dates 05/18/2025 - 05/18/2026 Producer(s) Kelsey Malone…" at bounding box center [499, 224] width 103 height 410
copy div "Personal Umbrella"
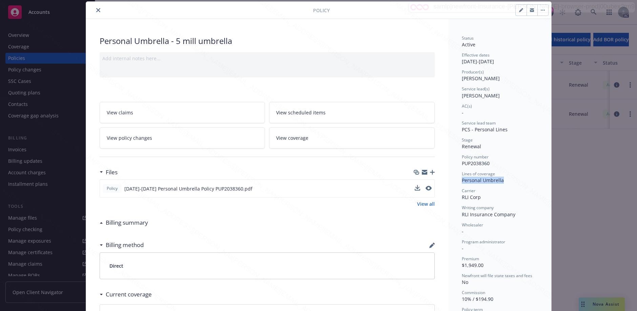
click at [539, 11] on button "button" at bounding box center [542, 10] width 11 height 11
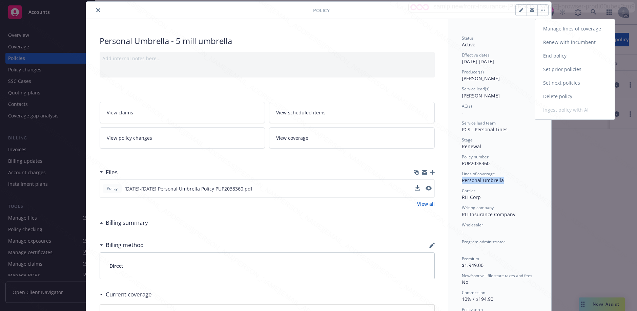
click at [546, 57] on link "End policy" at bounding box center [575, 56] width 80 height 14
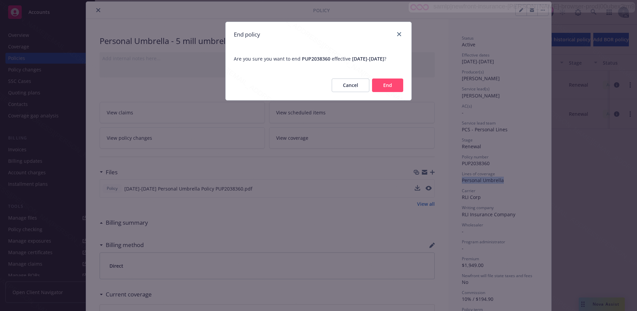
click at [394, 92] on button "End" at bounding box center [387, 86] width 31 height 14
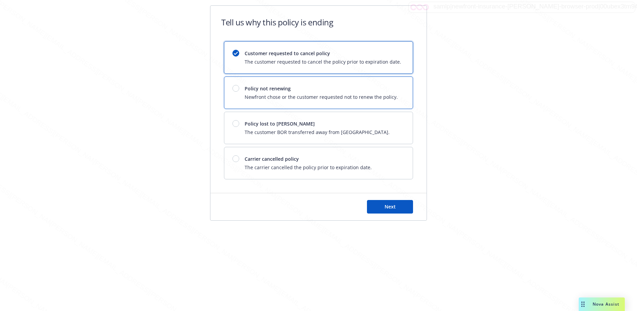
click at [327, 92] on span "Policy not renewing" at bounding box center [321, 88] width 153 height 7
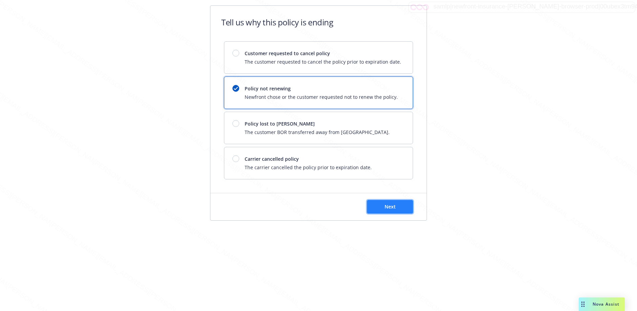
click at [377, 213] on button "Next" at bounding box center [390, 207] width 46 height 14
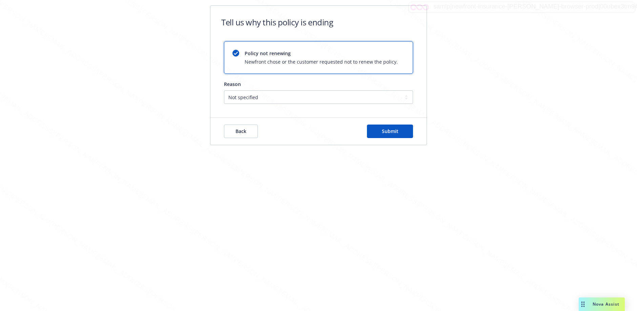
click at [381, 139] on div "Back Submit" at bounding box center [318, 131] width 216 height 27
click at [381, 136] on button "Submit" at bounding box center [390, 132] width 46 height 14
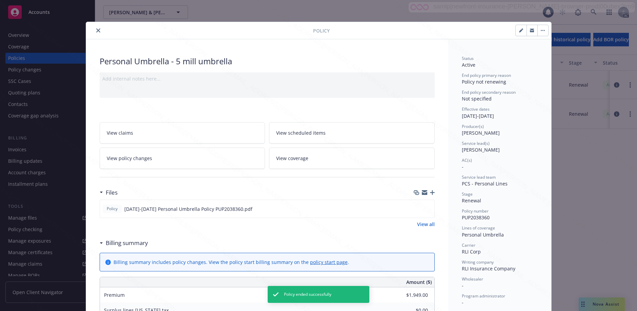
scroll to position [20, 0]
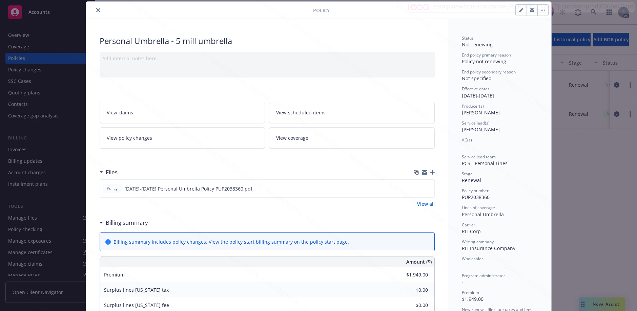
click at [96, 9] on icon "close" at bounding box center [98, 10] width 4 height 4
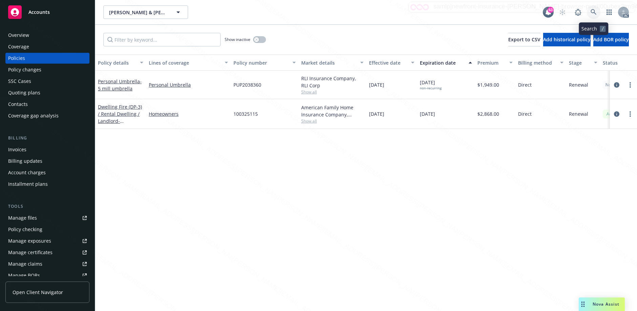
click at [596, 8] on link at bounding box center [594, 12] width 14 height 14
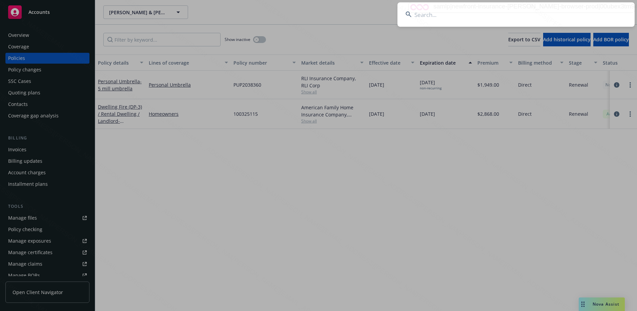
click at [492, 17] on input at bounding box center [515, 14] width 237 height 24
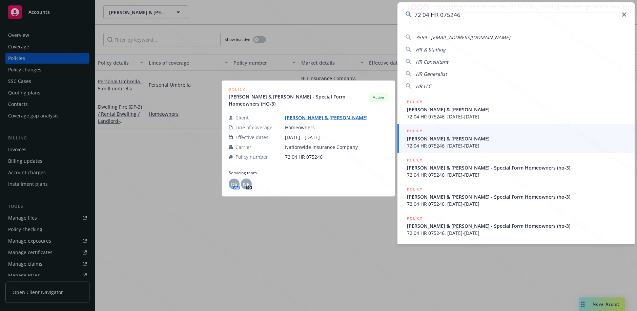
type input "72 04 HR 075246"
click at [443, 143] on span "72 04 HR 075246, 07/02/2025-07/02/2026" at bounding box center [517, 145] width 220 height 7
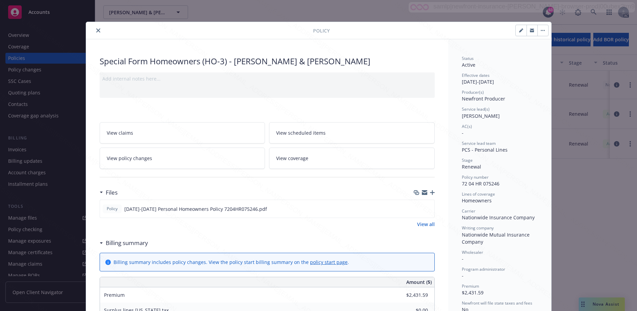
click at [103, 243] on div "Billing summary" at bounding box center [125, 243] width 45 height 9
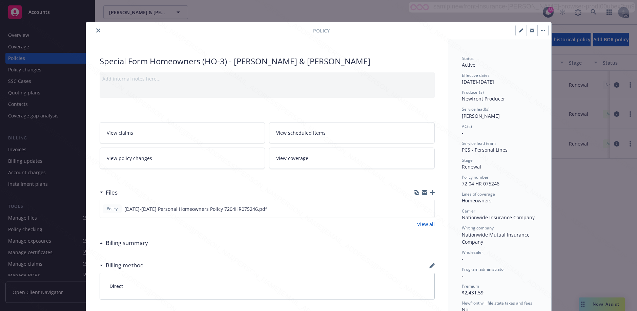
click at [95, 33] on button "close" at bounding box center [98, 30] width 8 height 8
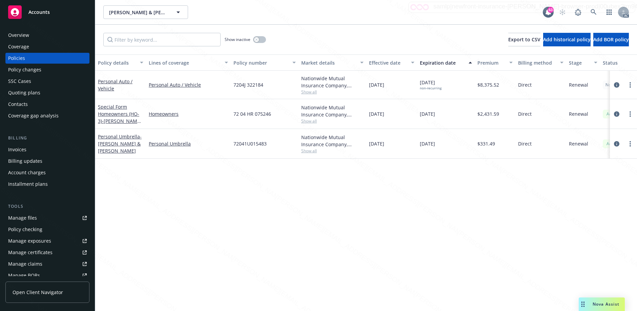
click at [35, 35] on div "Overview" at bounding box center [47, 35] width 79 height 11
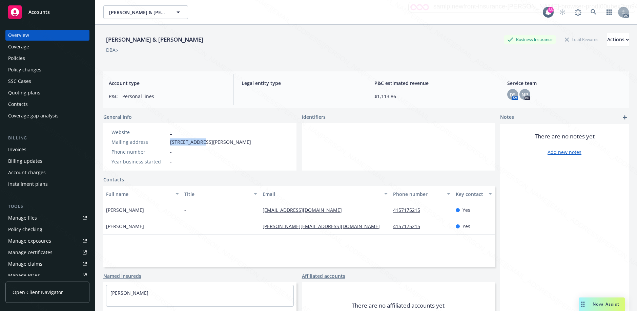
drag, startPoint x: 174, startPoint y: 145, endPoint x: 200, endPoint y: 141, distance: 25.3
click at [200, 141] on div "Mailing address 45 Dolores St, San Rafael, CA, 94901" at bounding box center [181, 142] width 145 height 7
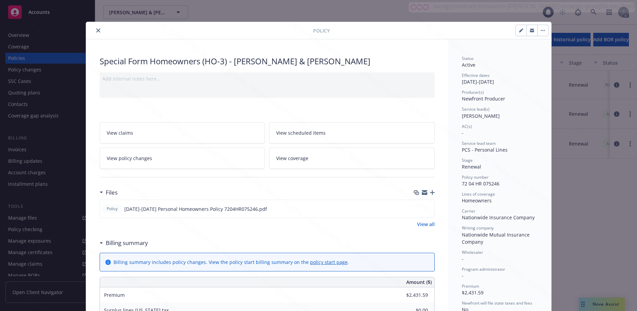
scroll to position [20, 0]
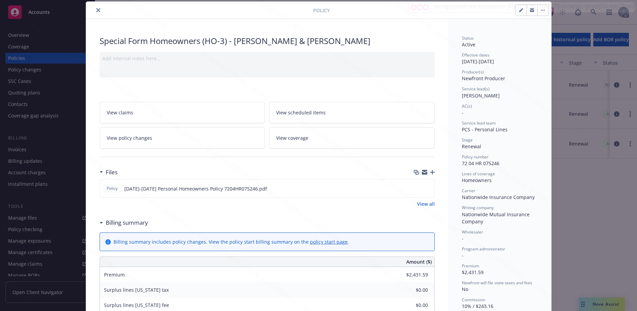
click at [100, 227] on div "Billing summary" at bounding box center [124, 223] width 48 height 9
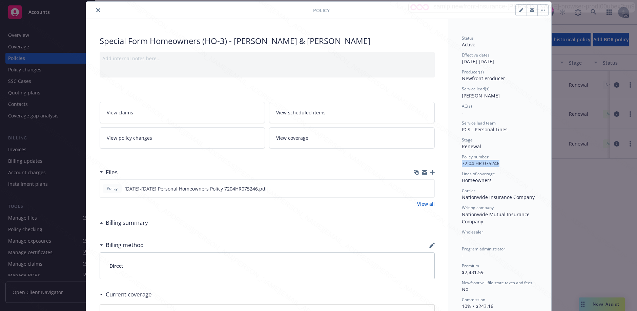
drag, startPoint x: 458, startPoint y: 165, endPoint x: 498, endPoint y: 162, distance: 40.4
click at [498, 162] on div "Status Active Effective dates 07/02/2025 - 07/02/2026 Producer(s) Newfront Prod…" at bounding box center [499, 224] width 103 height 410
copy span "72 04 HR 075246"
click at [482, 272] on div "Premium $2,431.59" at bounding box center [500, 269] width 76 height 13
copy span "2,431.59"
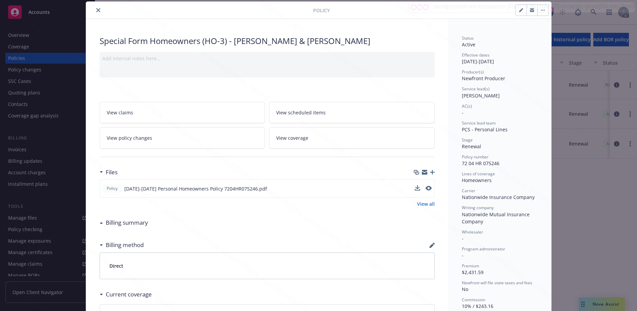
click at [411, 187] on div "Policy 2025-2026 Personal Homeowners Policy 7204HR075246.pdf" at bounding box center [267, 189] width 335 height 18
click at [414, 188] on icon "download file" at bounding box center [416, 188] width 5 height 5
drag, startPoint x: 458, startPoint y: 182, endPoint x: 491, endPoint y: 182, distance: 32.9
click at [491, 182] on div "Status Active Effective dates 07/02/2025 - 07/02/2026 Producer(s) Newfront Prod…" at bounding box center [499, 224] width 103 height 410
copy div "Homeowners"
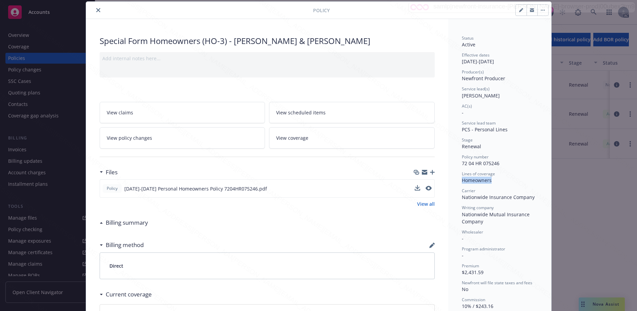
click at [542, 11] on button "button" at bounding box center [542, 10] width 11 height 11
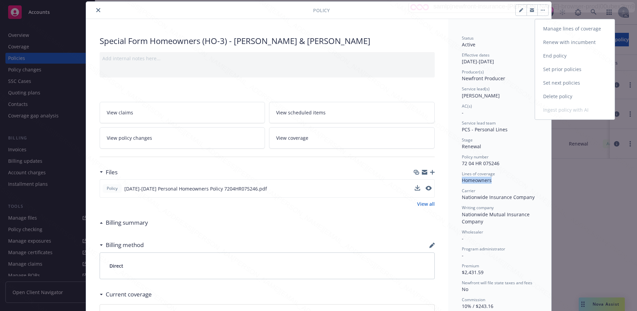
click at [548, 54] on link "End policy" at bounding box center [575, 56] width 80 height 14
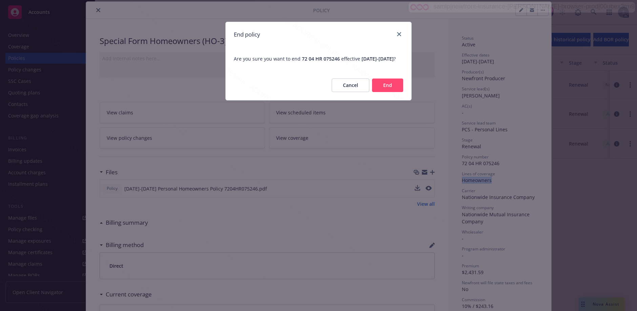
click at [393, 92] on button "End" at bounding box center [387, 86] width 31 height 14
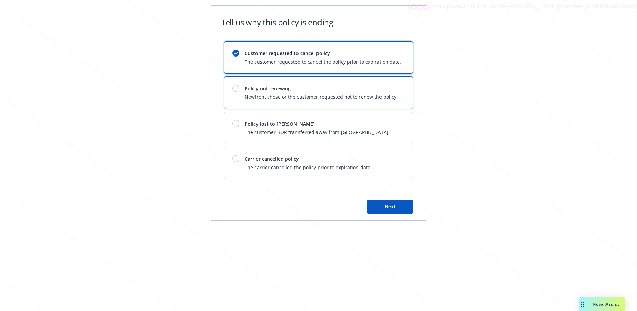
click at [315, 97] on span "Newfront chose or the customer requested not to renew the policy." at bounding box center [321, 97] width 153 height 7
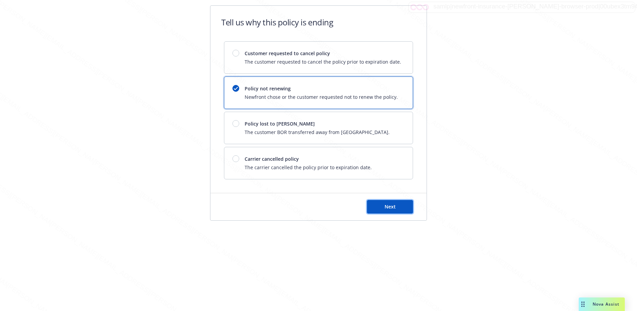
click at [378, 208] on button "Next" at bounding box center [390, 207] width 46 height 14
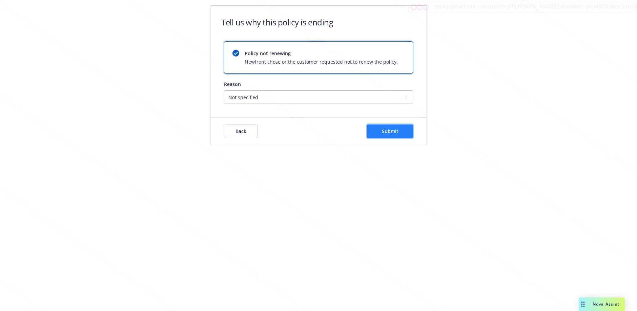
click at [376, 136] on button "Submit" at bounding box center [390, 132] width 46 height 14
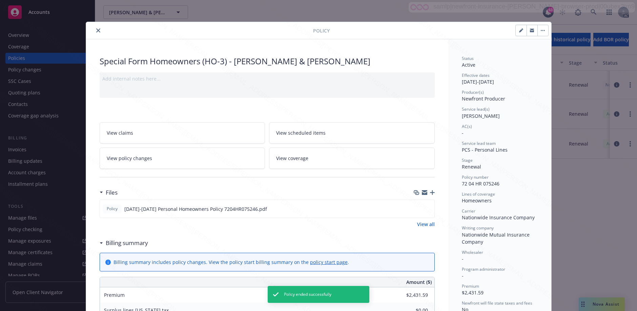
scroll to position [20, 0]
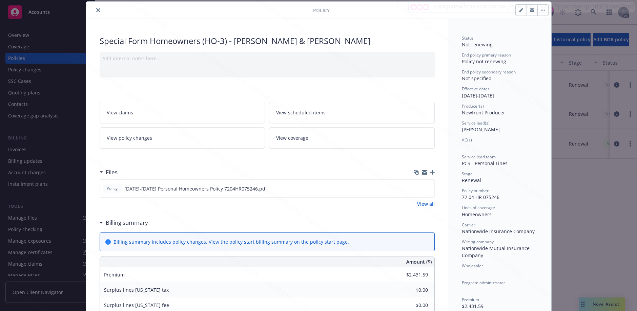
click at [98, 11] on button "close" at bounding box center [98, 10] width 8 height 8
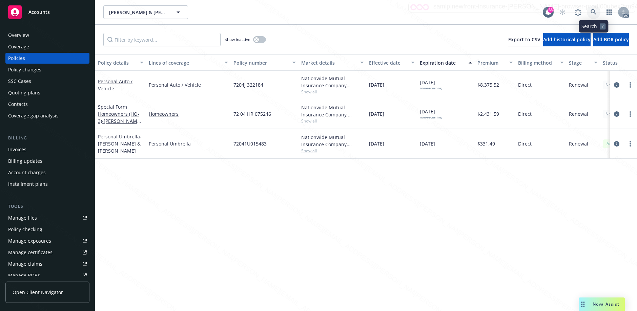
click at [593, 10] on icon at bounding box center [594, 12] width 6 height 6
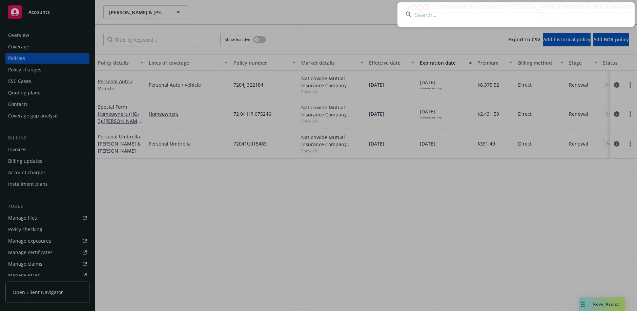
click at [454, 14] on input at bounding box center [515, 14] width 237 height 24
type input "608932411 633 1"
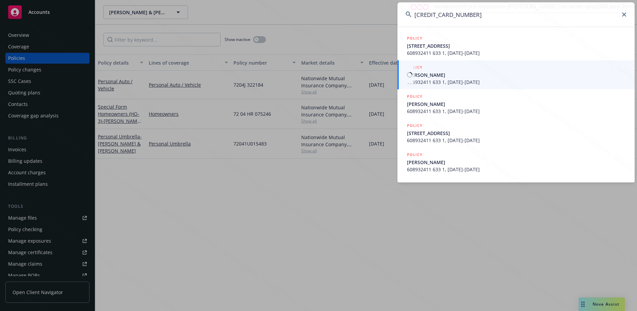
click at [439, 76] on span "MEREDITH WHITAKER" at bounding box center [517, 74] width 220 height 7
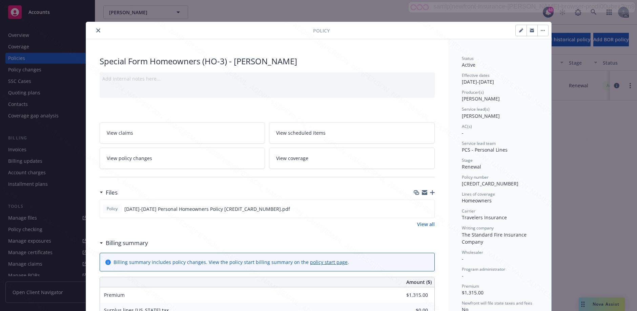
click at [100, 245] on div "Billing summary" at bounding box center [124, 243] width 48 height 9
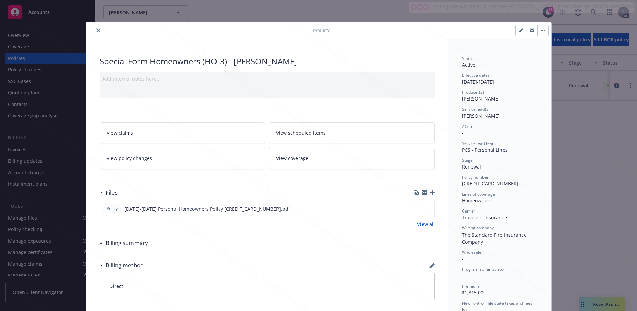
click at [96, 31] on icon "close" at bounding box center [98, 30] width 4 height 4
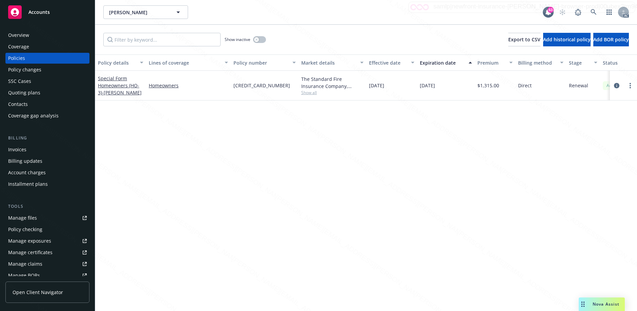
click at [34, 33] on div "Overview" at bounding box center [47, 35] width 79 height 11
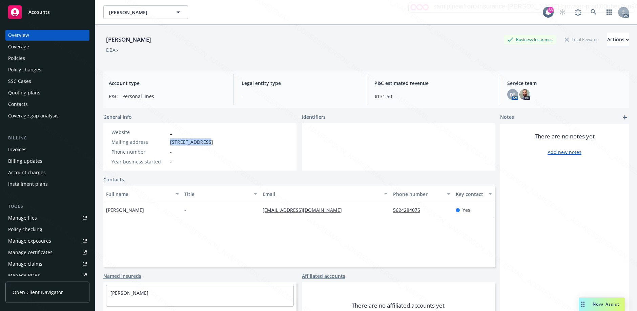
drag, startPoint x: 169, startPoint y: 143, endPoint x: 206, endPoint y: 142, distance: 36.6
click at [206, 142] on div "Mailing address 5868 Myrtle Ave, Long Beach, CA, 90805" at bounding box center [162, 142] width 107 height 7
copy span "5868 Myrtle Ave"
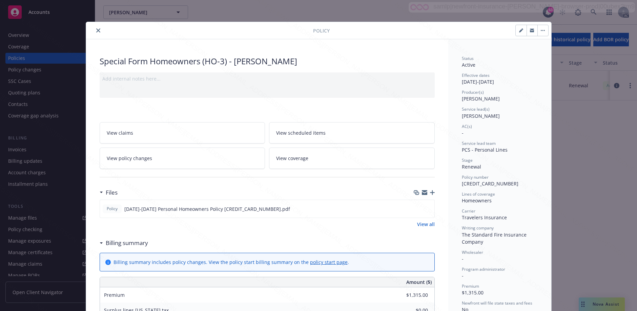
scroll to position [20, 0]
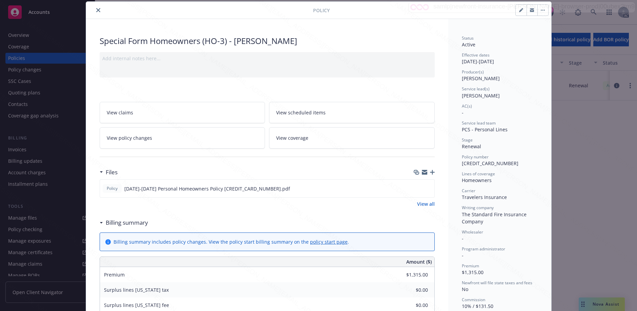
click at [103, 222] on div "Billing summary" at bounding box center [125, 223] width 45 height 9
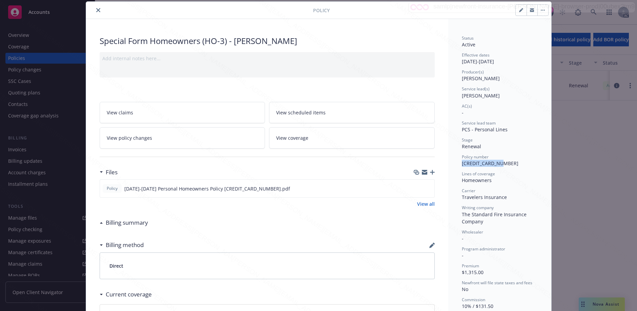
drag, startPoint x: 457, startPoint y: 164, endPoint x: 501, endPoint y: 164, distance: 43.4
click at [501, 164] on div "Status Active Effective dates 07/02/2025 - 07/02/2026 Producer(s) Kelsey Malone…" at bounding box center [499, 224] width 103 height 410
copy span "608932411 633 1"
click at [414, 190] on icon "download file" at bounding box center [416, 188] width 5 height 5
drag, startPoint x: 457, startPoint y: 179, endPoint x: 492, endPoint y: 179, distance: 34.2
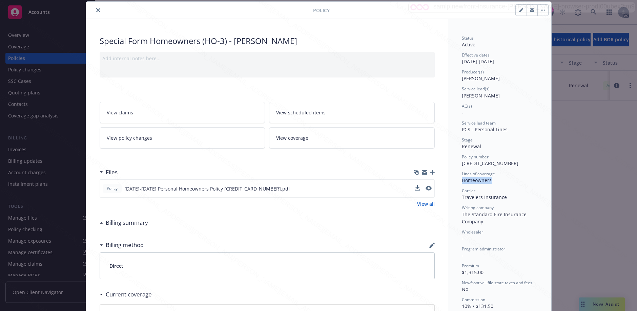
click at [492, 179] on div "Status Active Effective dates 07/02/2025 - 07/02/2026 Producer(s) Kelsey Malone…" at bounding box center [499, 224] width 103 height 410
click at [537, 13] on button "button" at bounding box center [542, 10] width 11 height 11
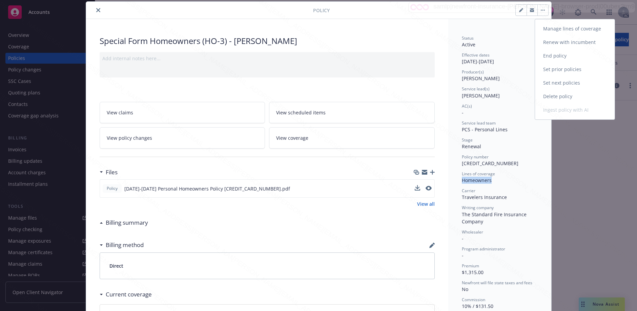
click at [545, 56] on link "End policy" at bounding box center [575, 56] width 80 height 14
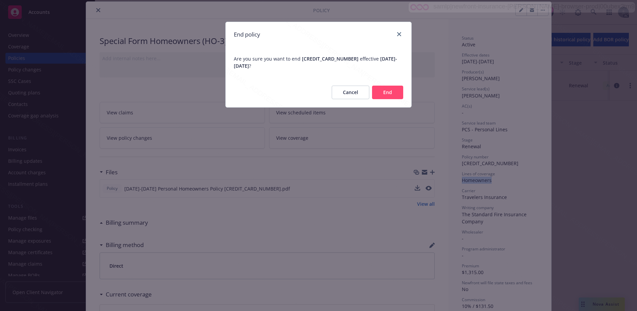
click at [391, 93] on button "End" at bounding box center [387, 93] width 31 height 14
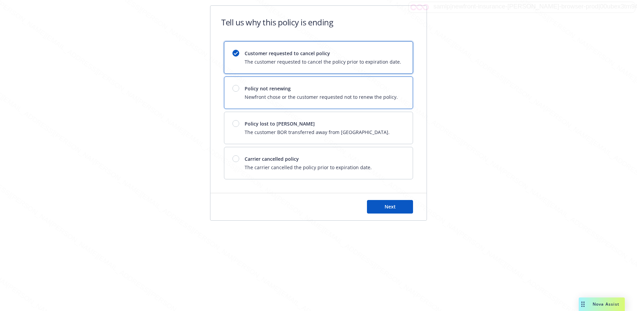
click at [281, 93] on div "Policy not renewing Newfront chose or the customer requested not to renew the p…" at bounding box center [321, 93] width 153 height 16
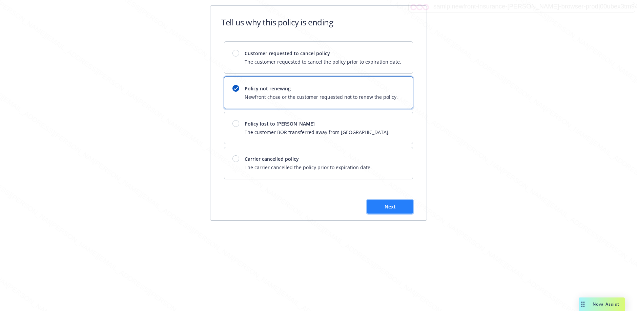
click at [386, 208] on span "Next" at bounding box center [390, 207] width 11 height 6
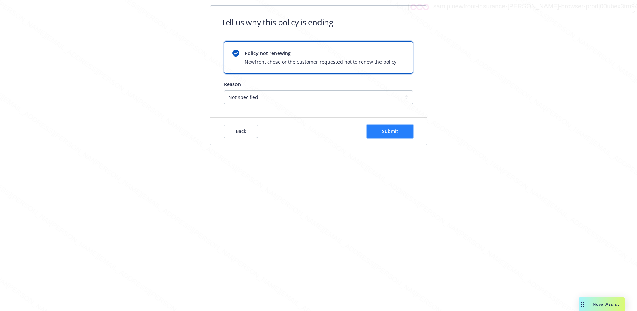
click at [374, 128] on button "Submit" at bounding box center [390, 132] width 46 height 14
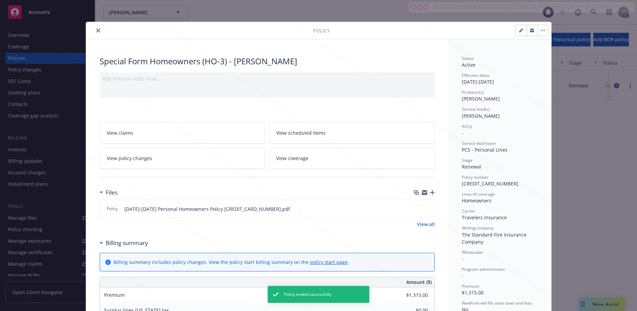
scroll to position [20, 0]
